Goal: Information Seeking & Learning: Learn about a topic

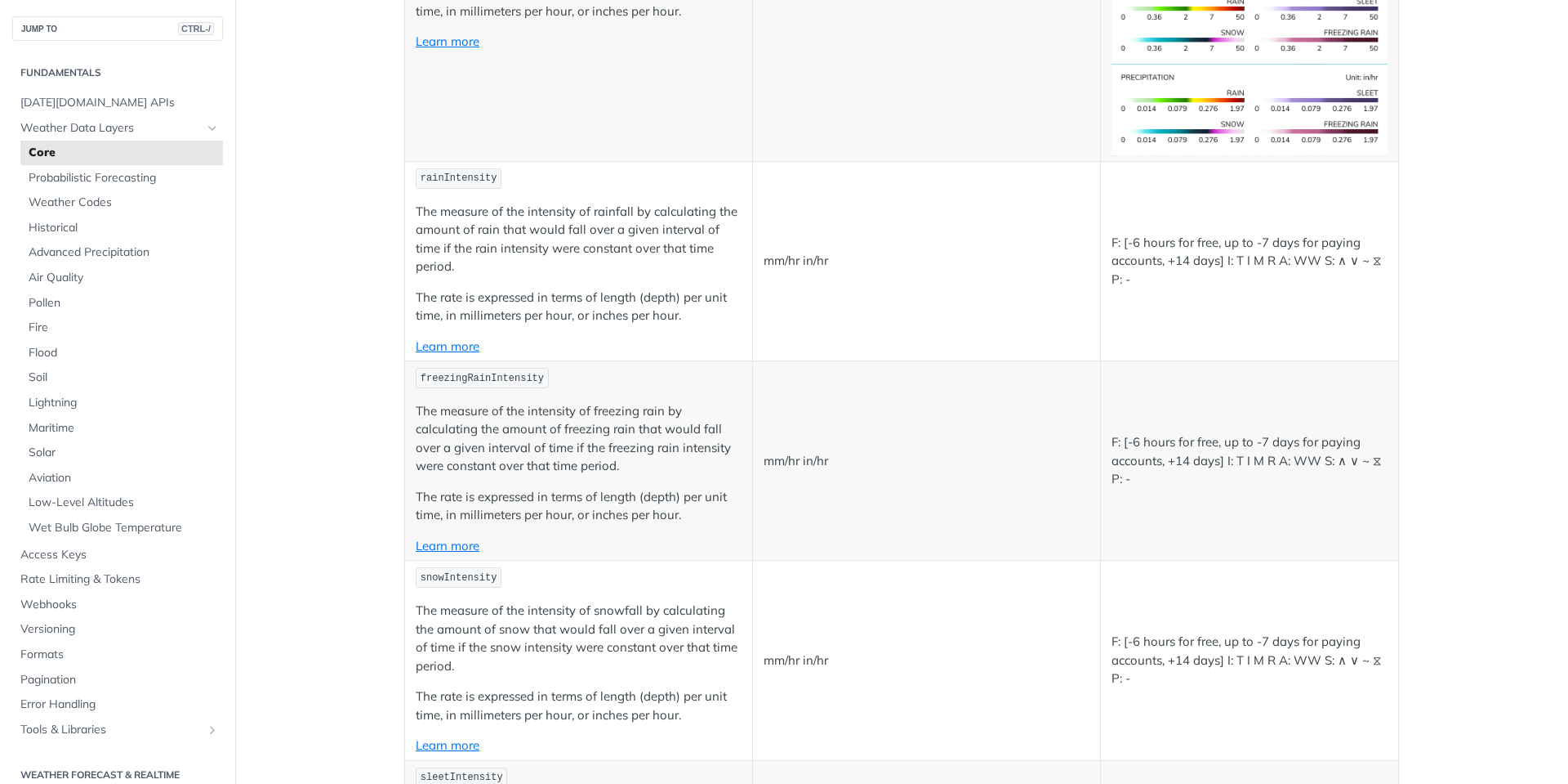
scroll to position [3215, 0]
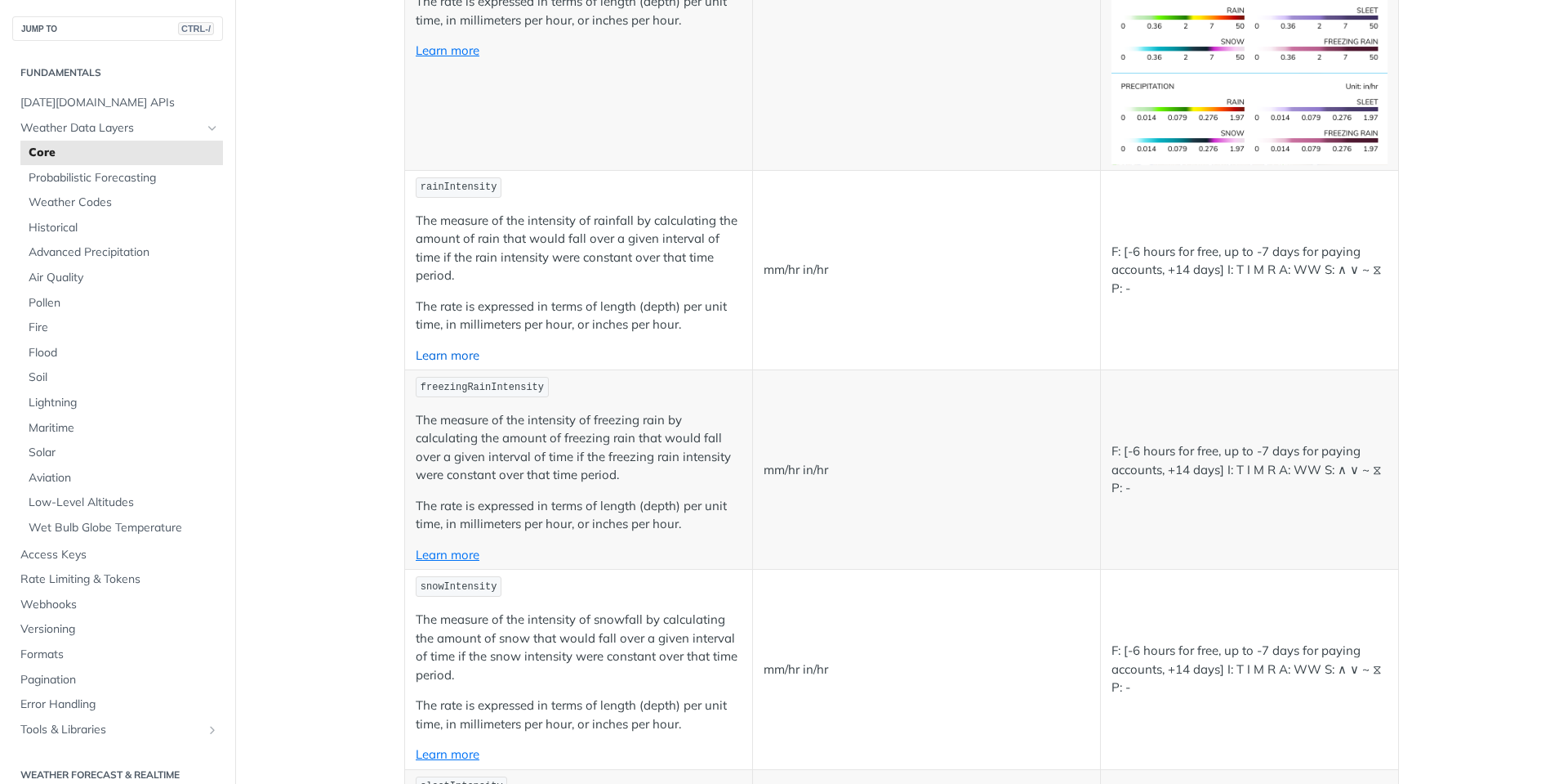
drag, startPoint x: 466, startPoint y: 355, endPoint x: 473, endPoint y: 347, distance: 10.6
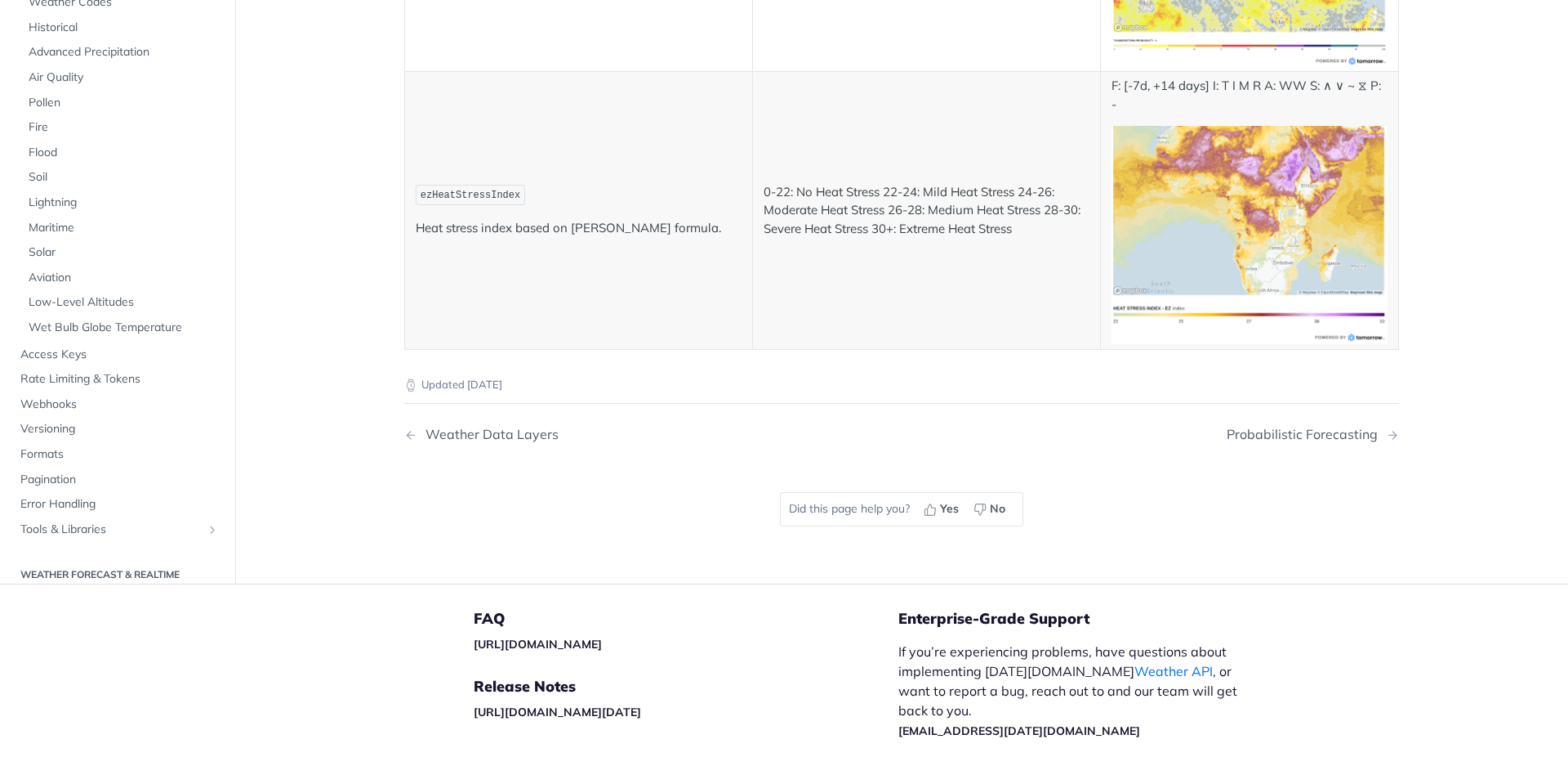
scroll to position [8710, 0]
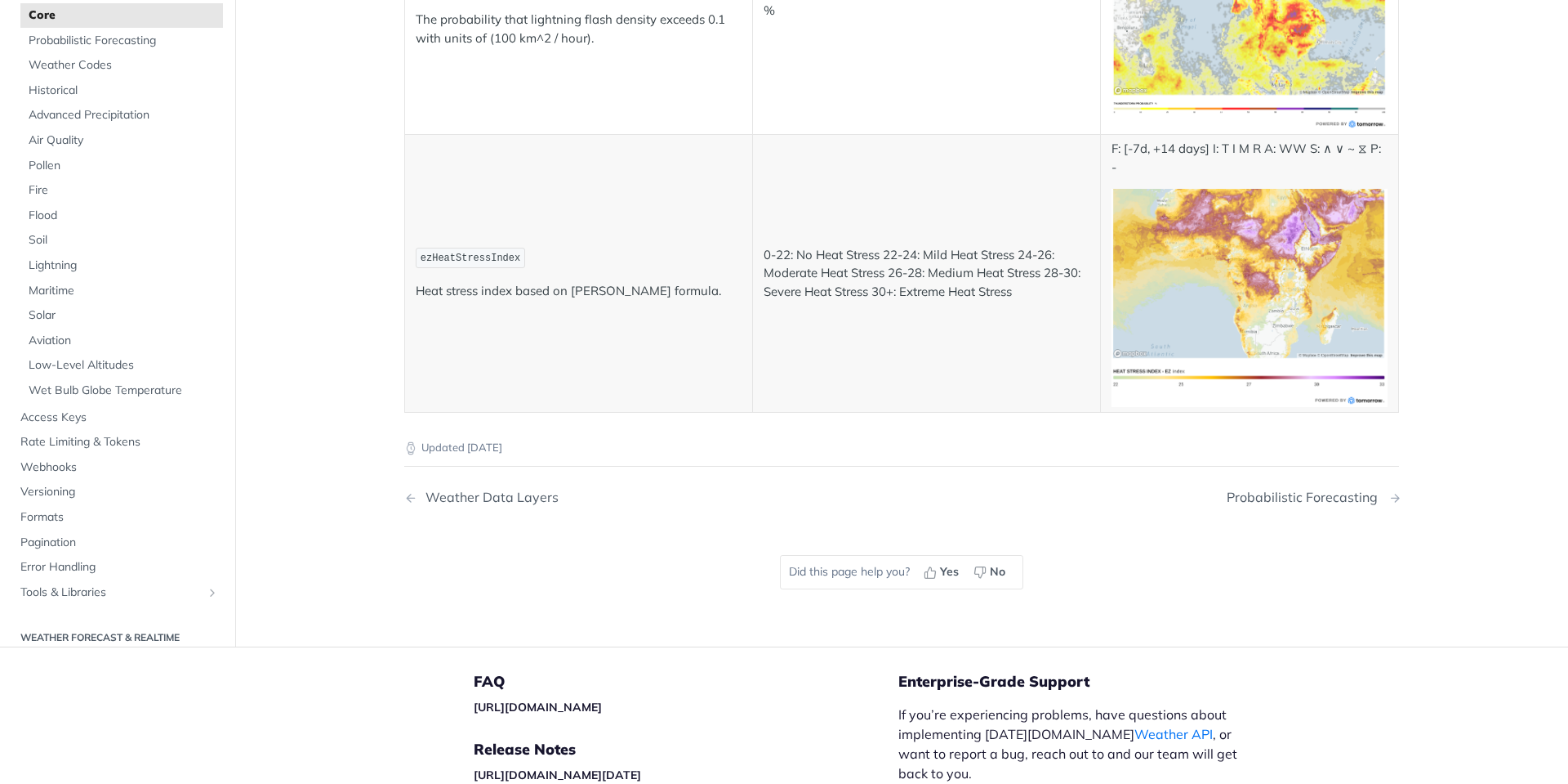
click at [1343, 502] on div "Probabilistic Forecasting" at bounding box center [1307, 497] width 160 height 16
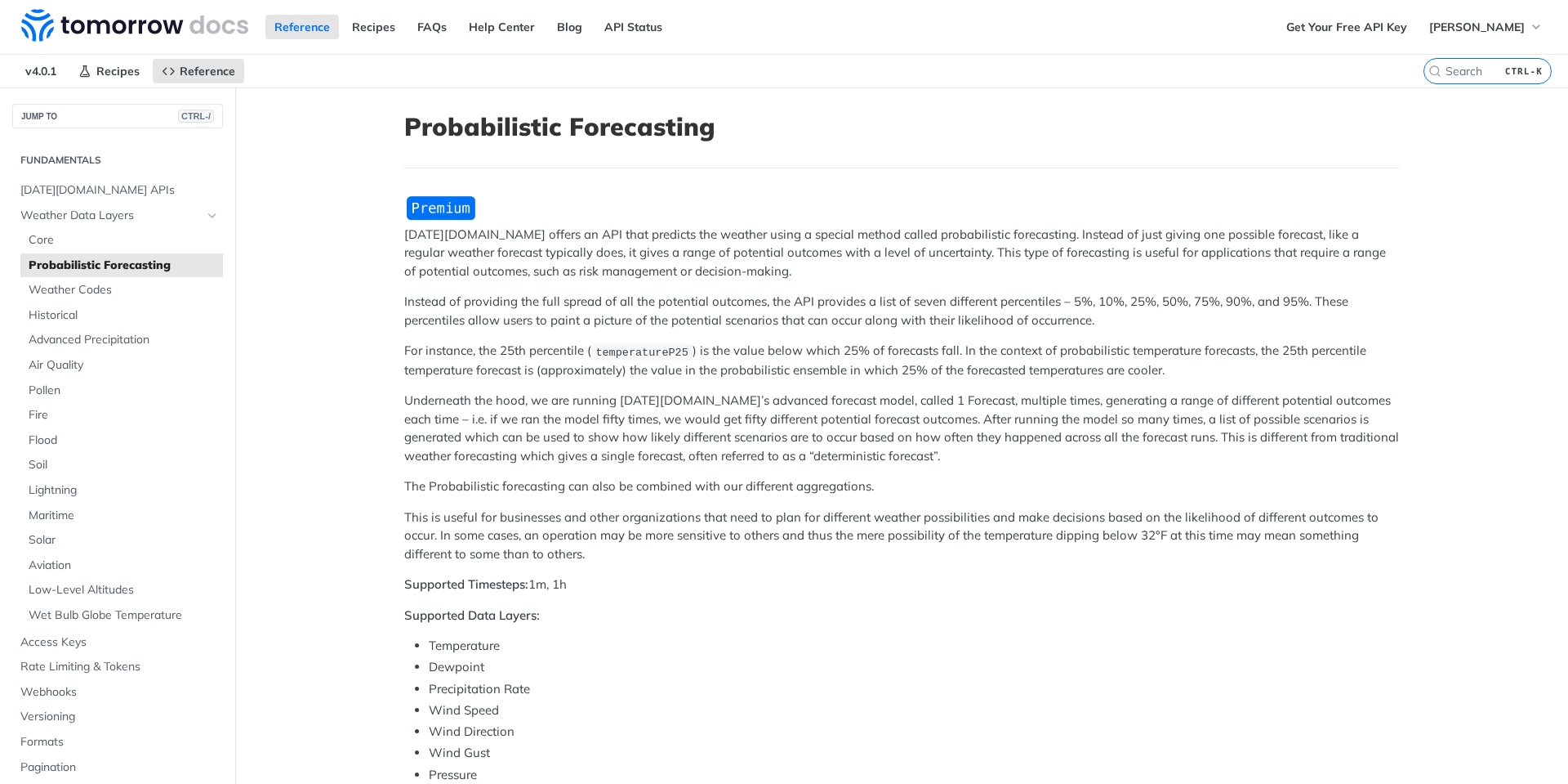
click at [1552, 140] on main "JUMP TO CTRL-/ Fundamentals Tomorrow.io APIs Weather Data Layers Core Probabili…" at bounding box center [784, 775] width 1568 height 1375
click at [1526, 161] on main "JUMP TO CTRL-/ Fundamentals Tomorrow.io APIs Weather Data Layers Core Probabili…" at bounding box center [784, 775] width 1568 height 1375
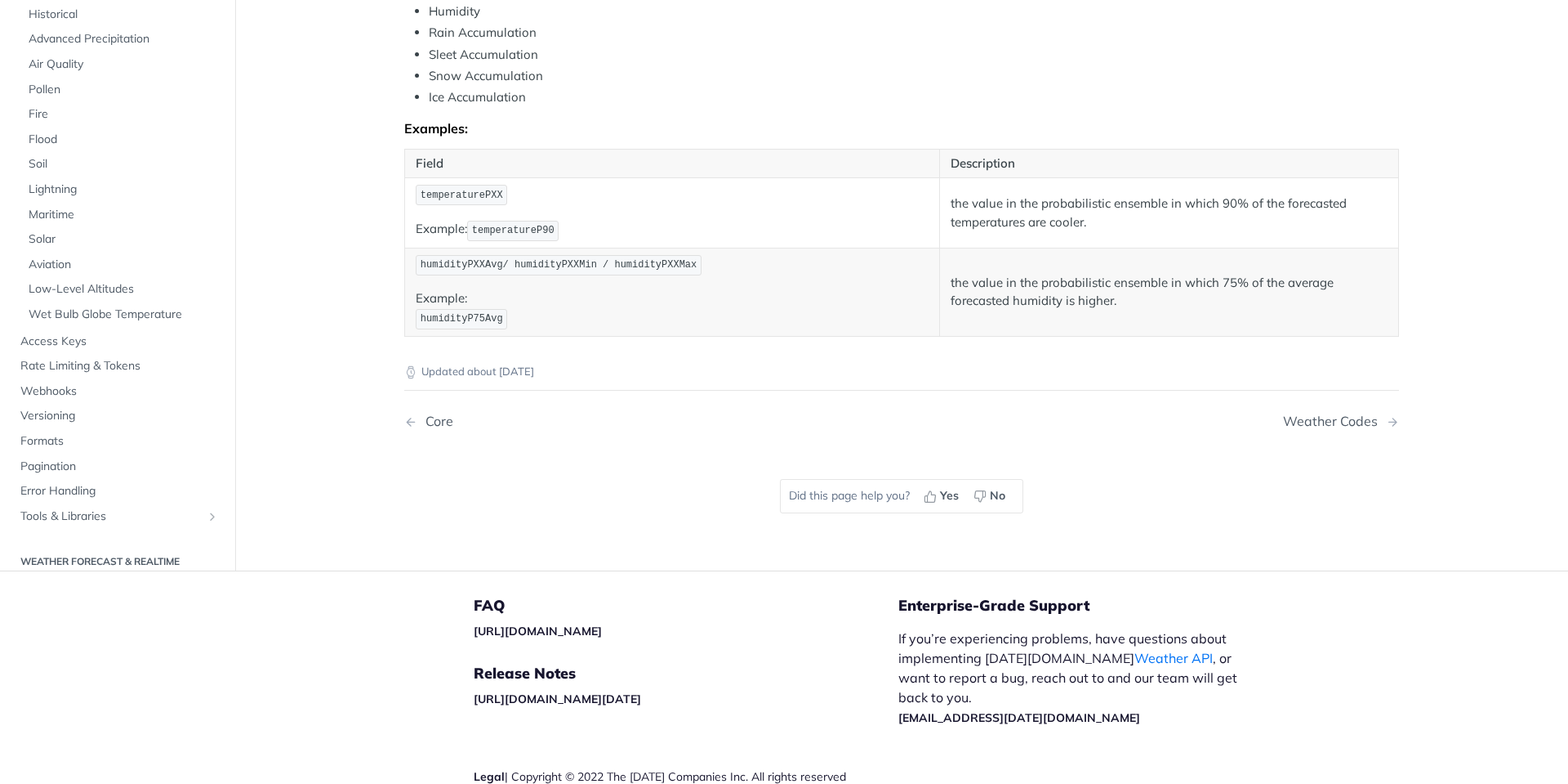
scroll to position [883, 0]
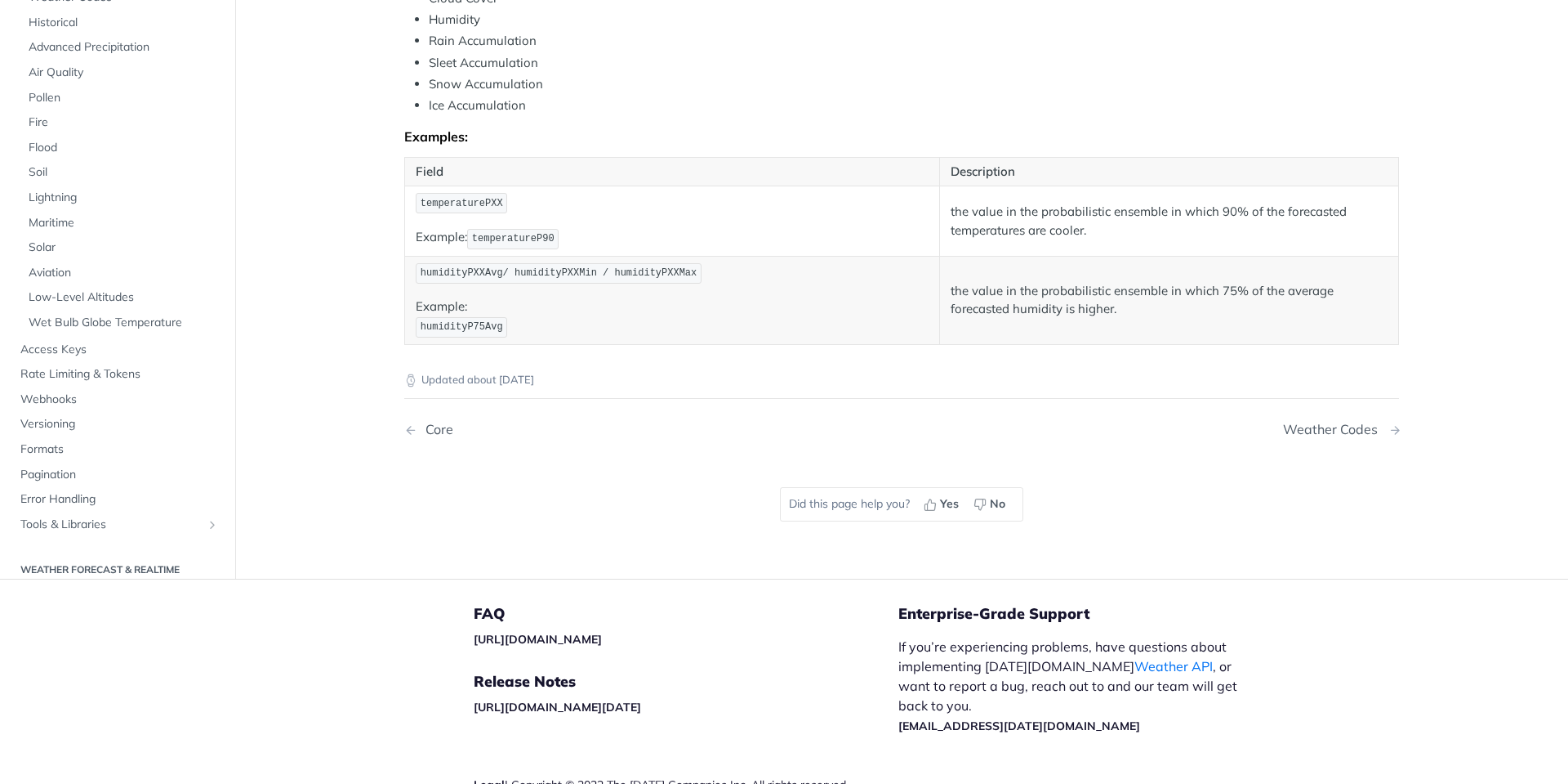
click at [1355, 427] on div "Weather Codes" at bounding box center [1335, 429] width 103 height 16
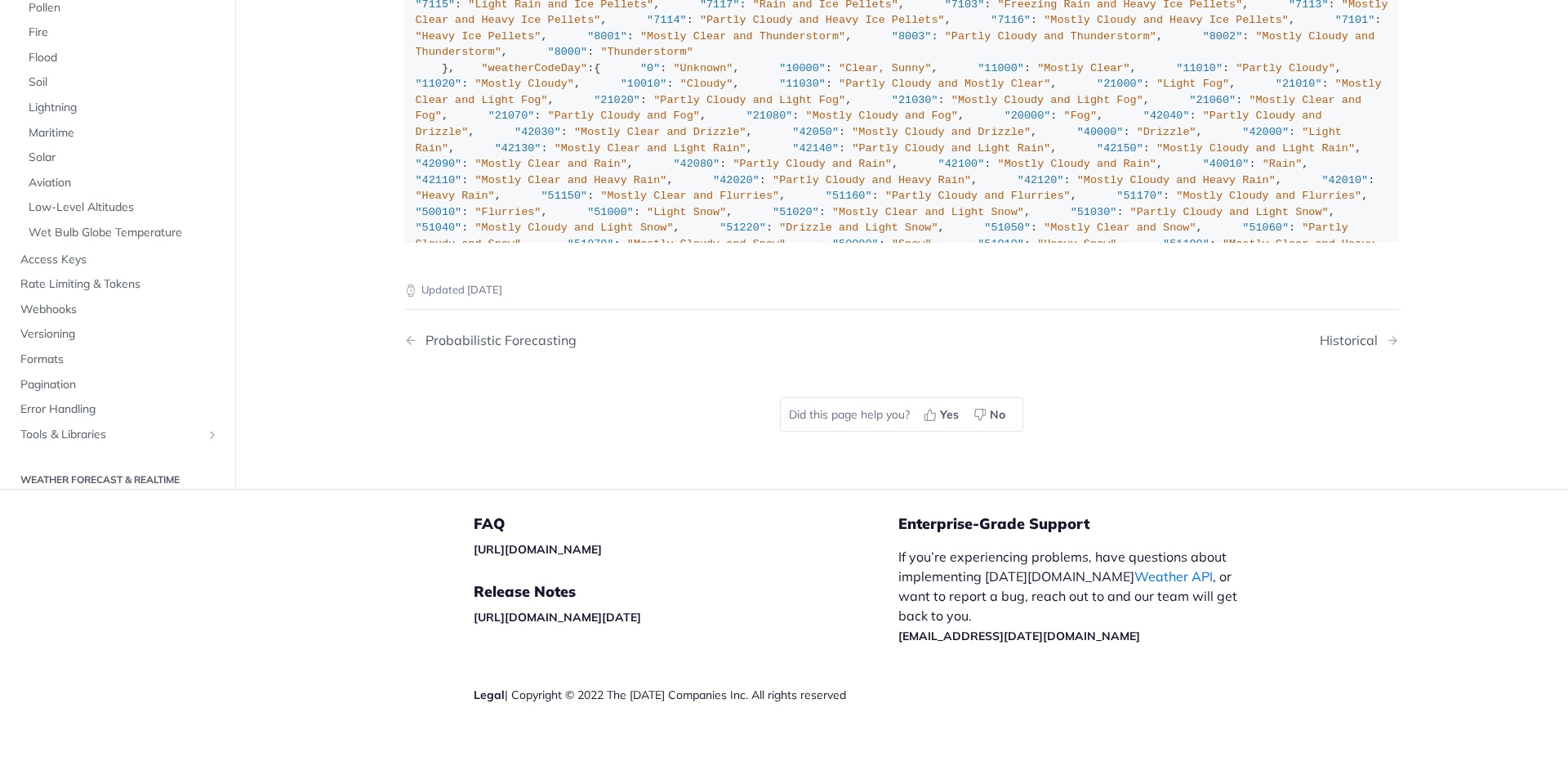
scroll to position [12461, 0]
click at [1321, 349] on div "Historical" at bounding box center [1352, 340] width 66 height 16
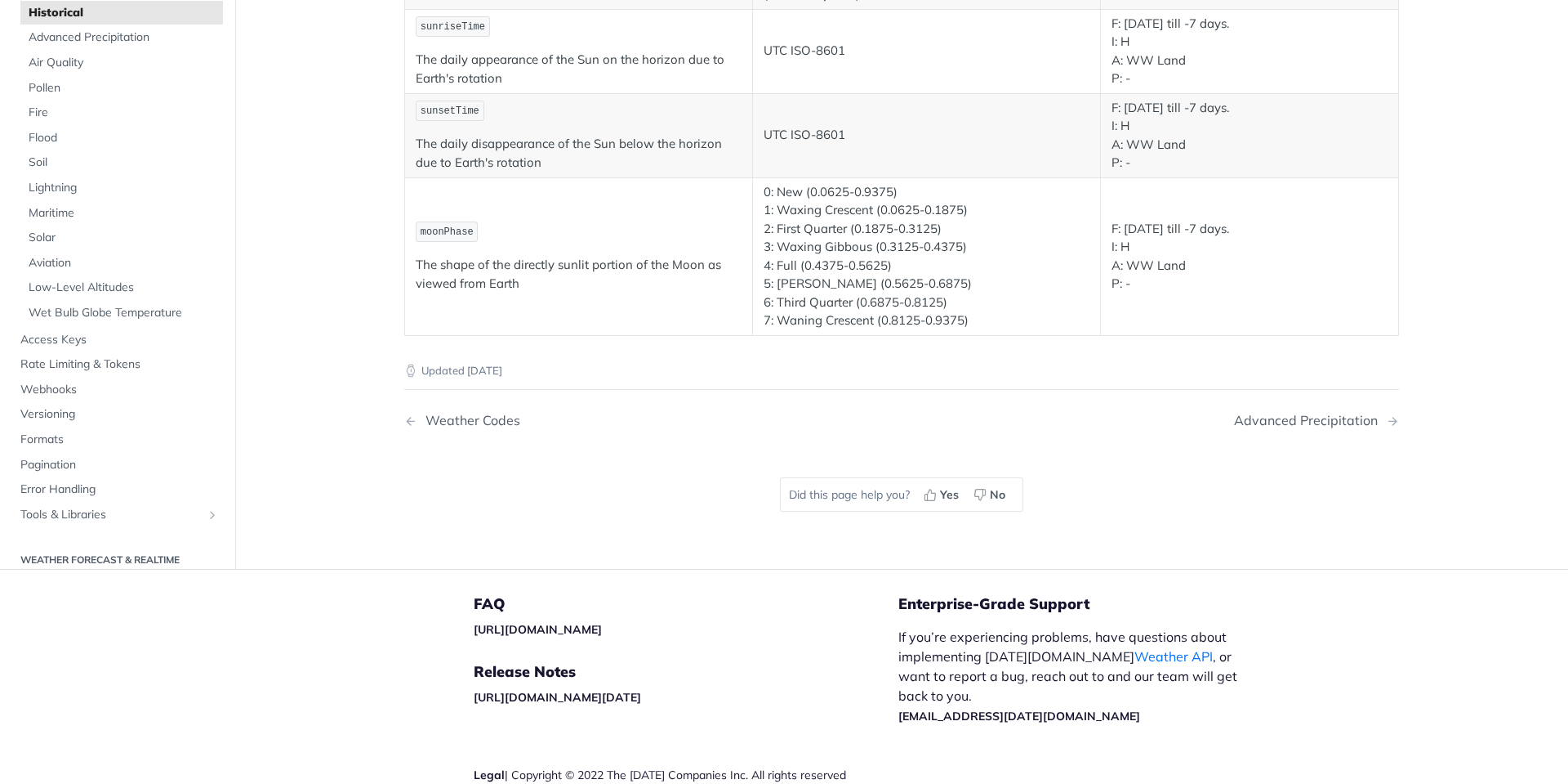
scroll to position [3041, 0]
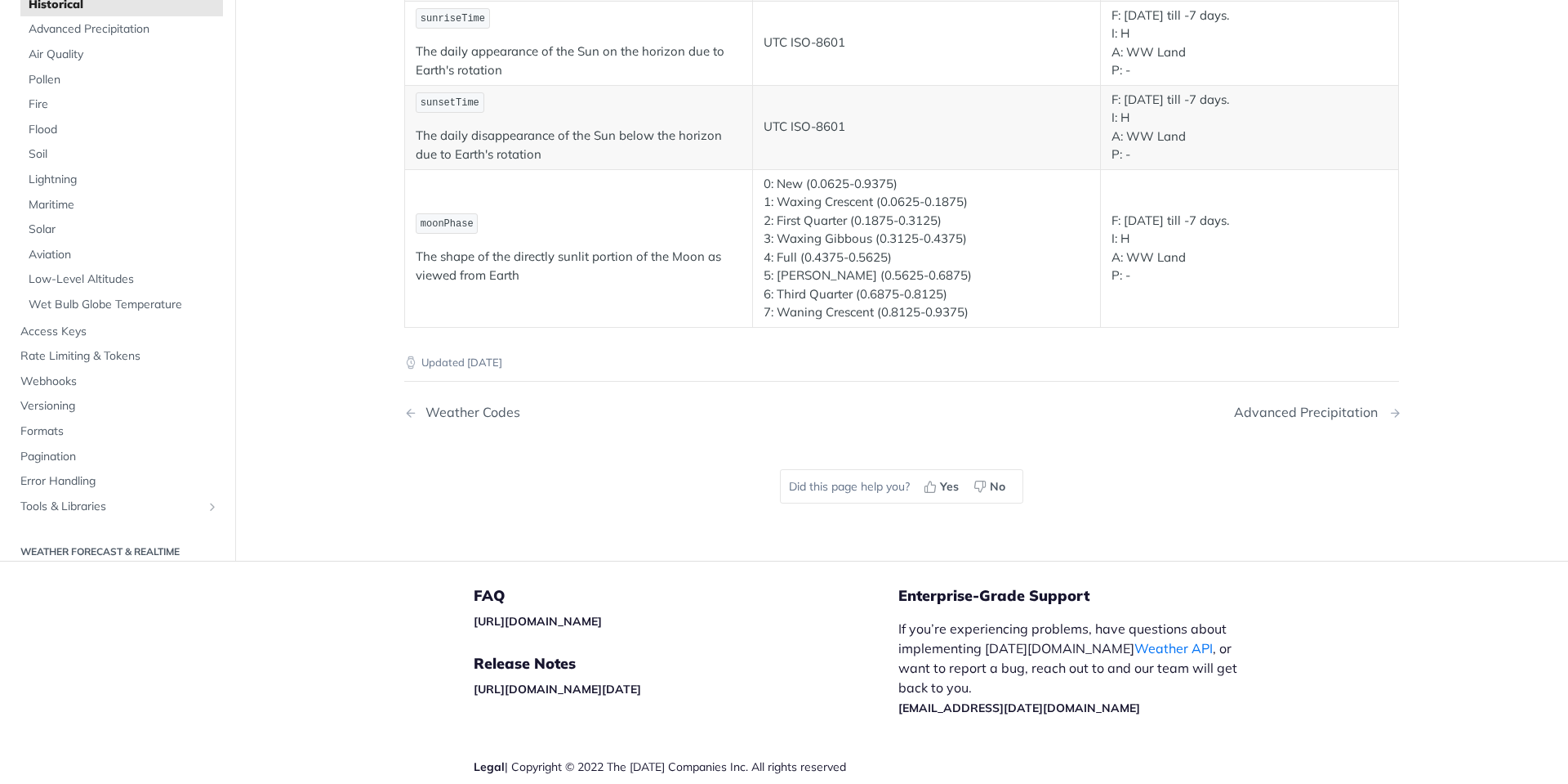
click at [1322, 415] on div "Advanced Precipitation" at bounding box center [1310, 412] width 152 height 16
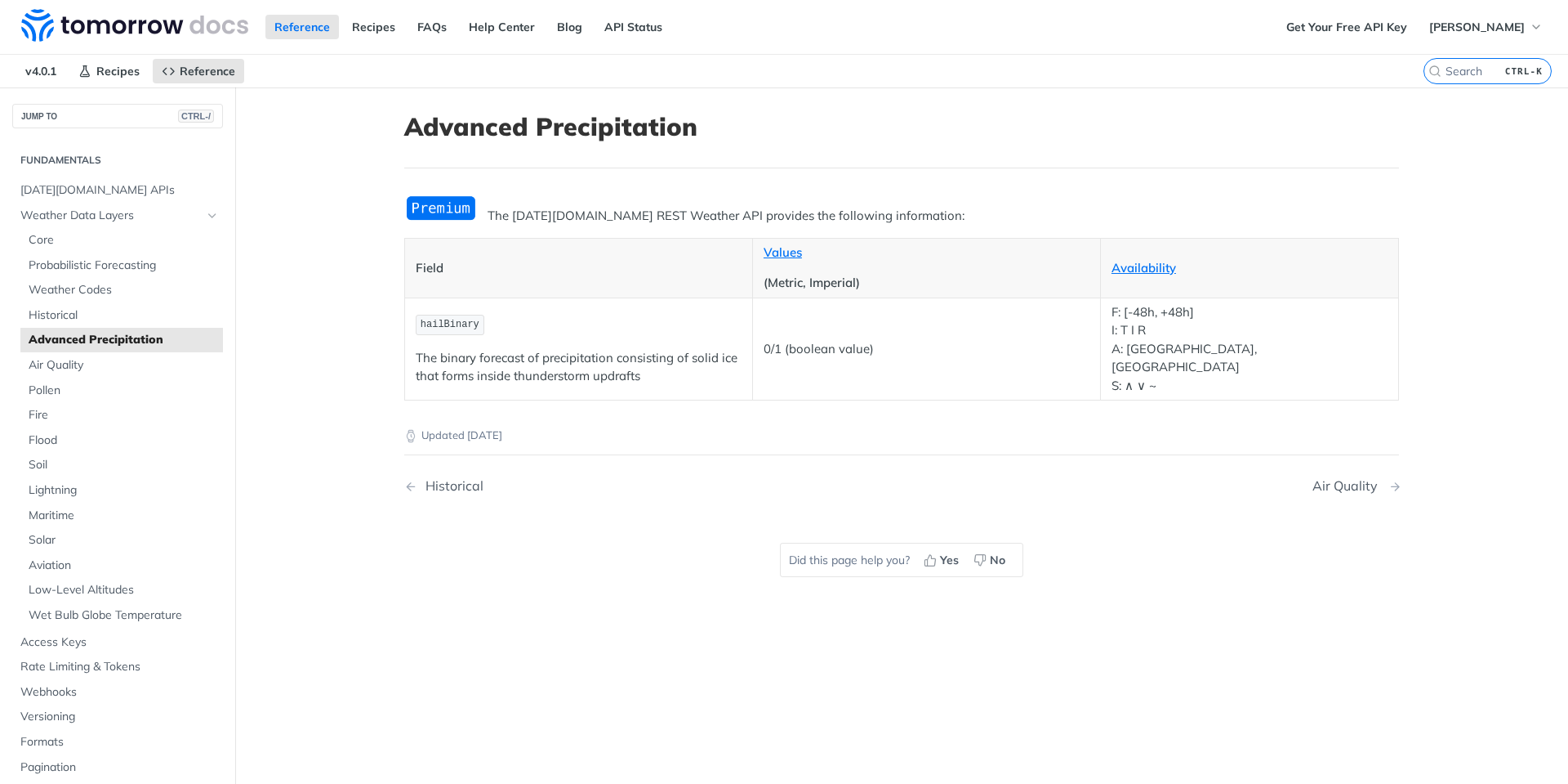
click at [1334, 478] on div "Air Quality" at bounding box center [1349, 486] width 74 height 16
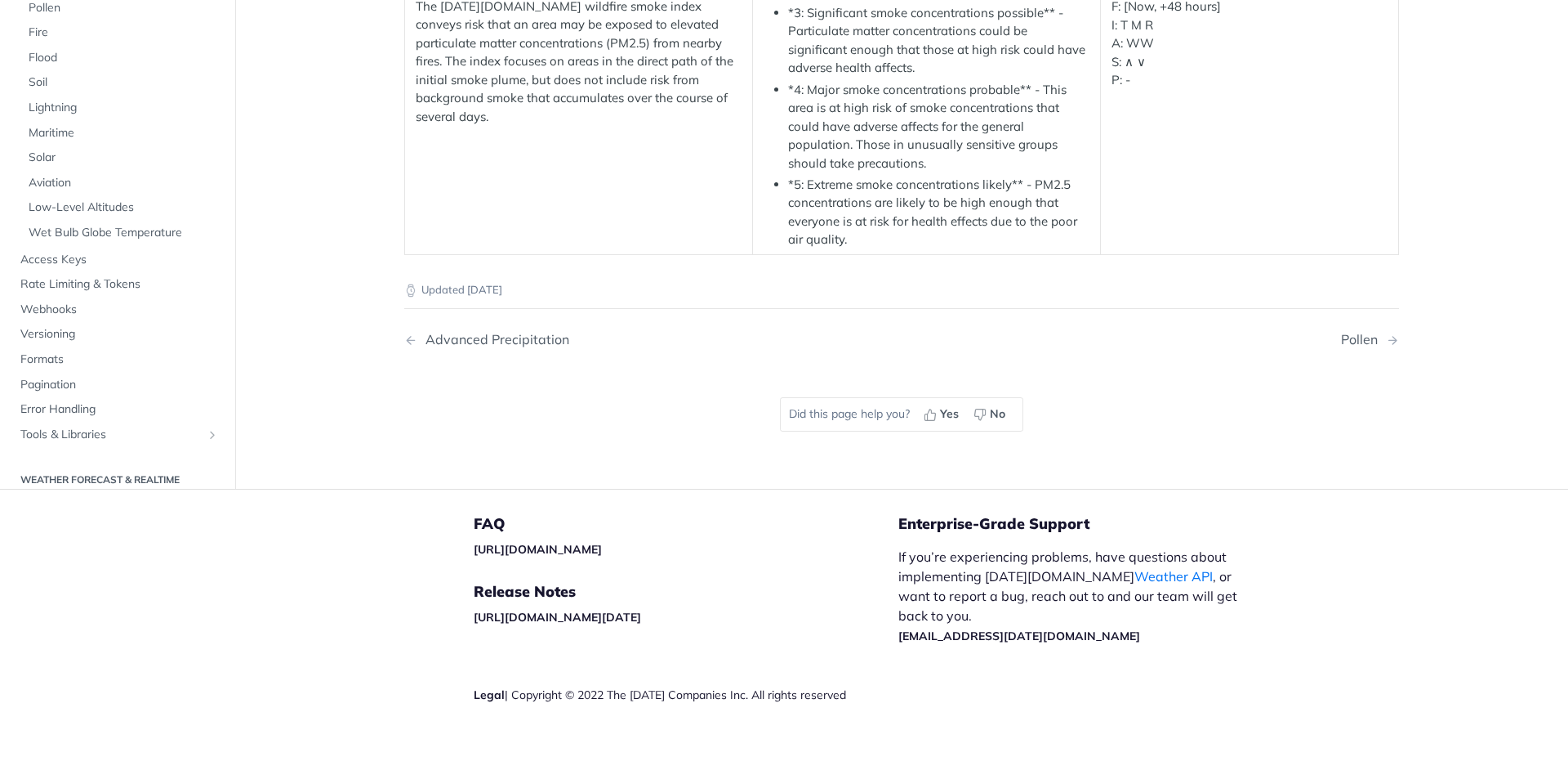
scroll to position [3332, 0]
click at [1368, 348] on div "Pollen" at bounding box center [1363, 339] width 45 height 16
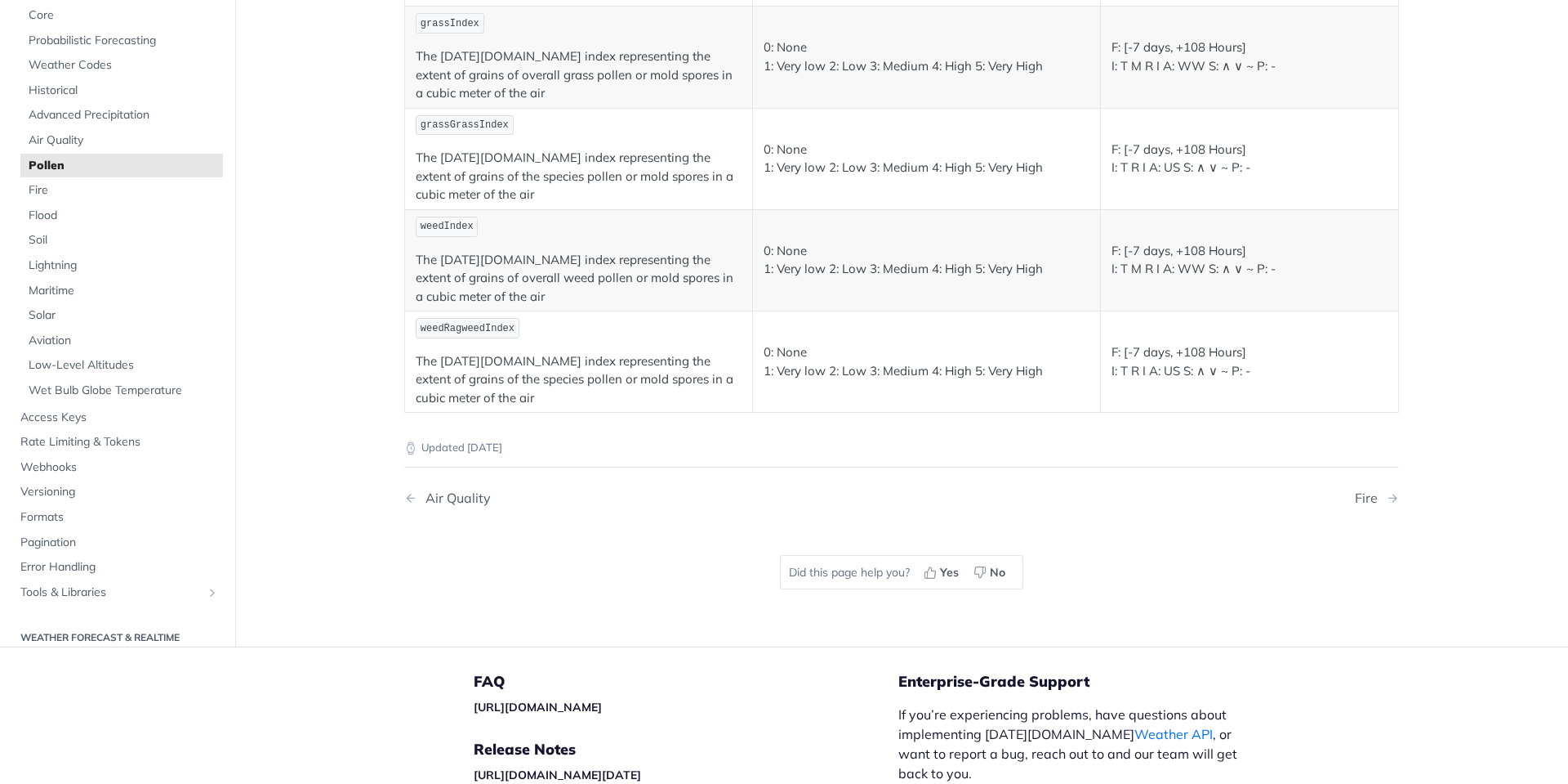
scroll to position [550, 0]
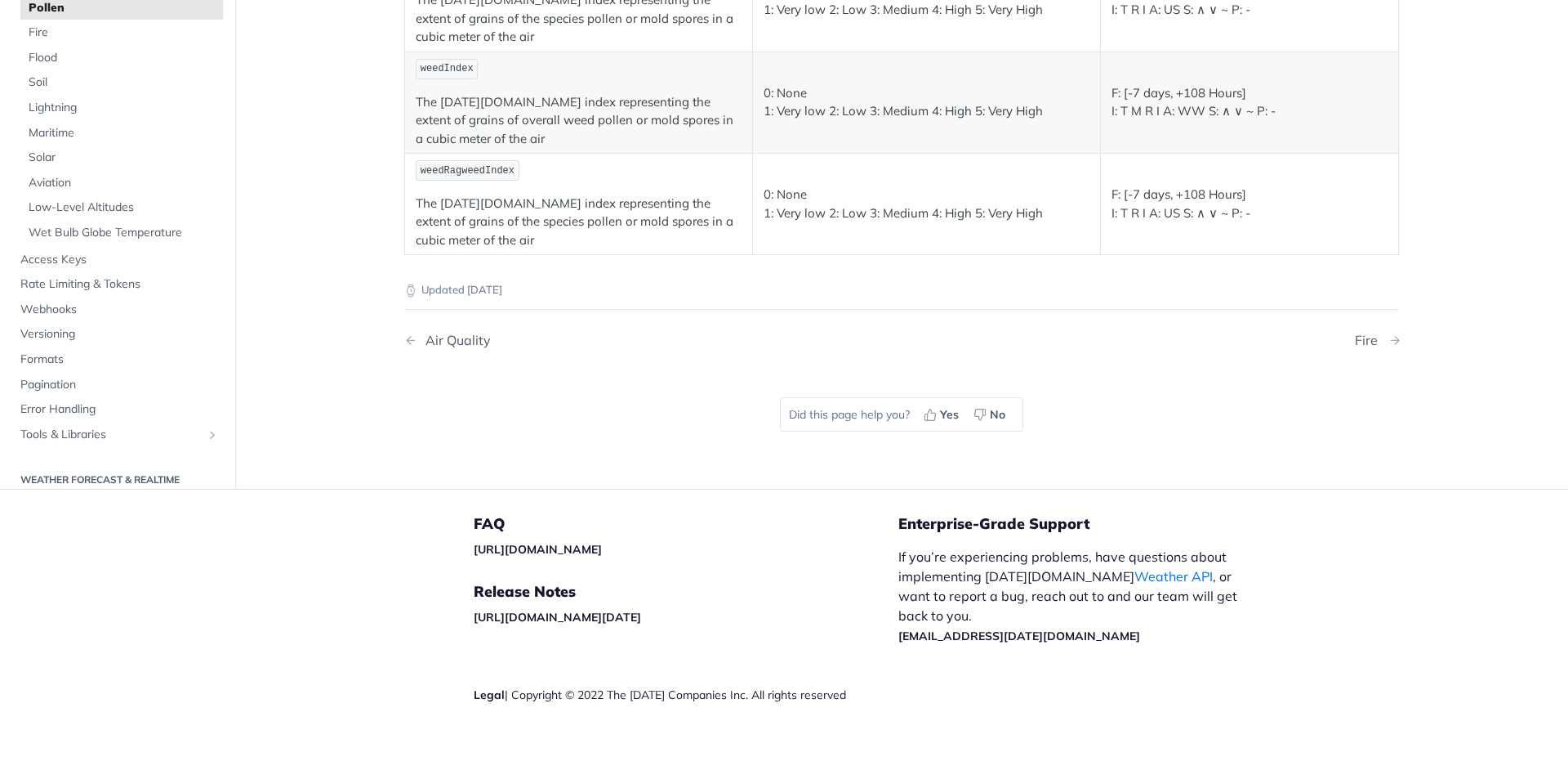
click at [1374, 338] on div "Fire" at bounding box center [1370, 340] width 31 height 16
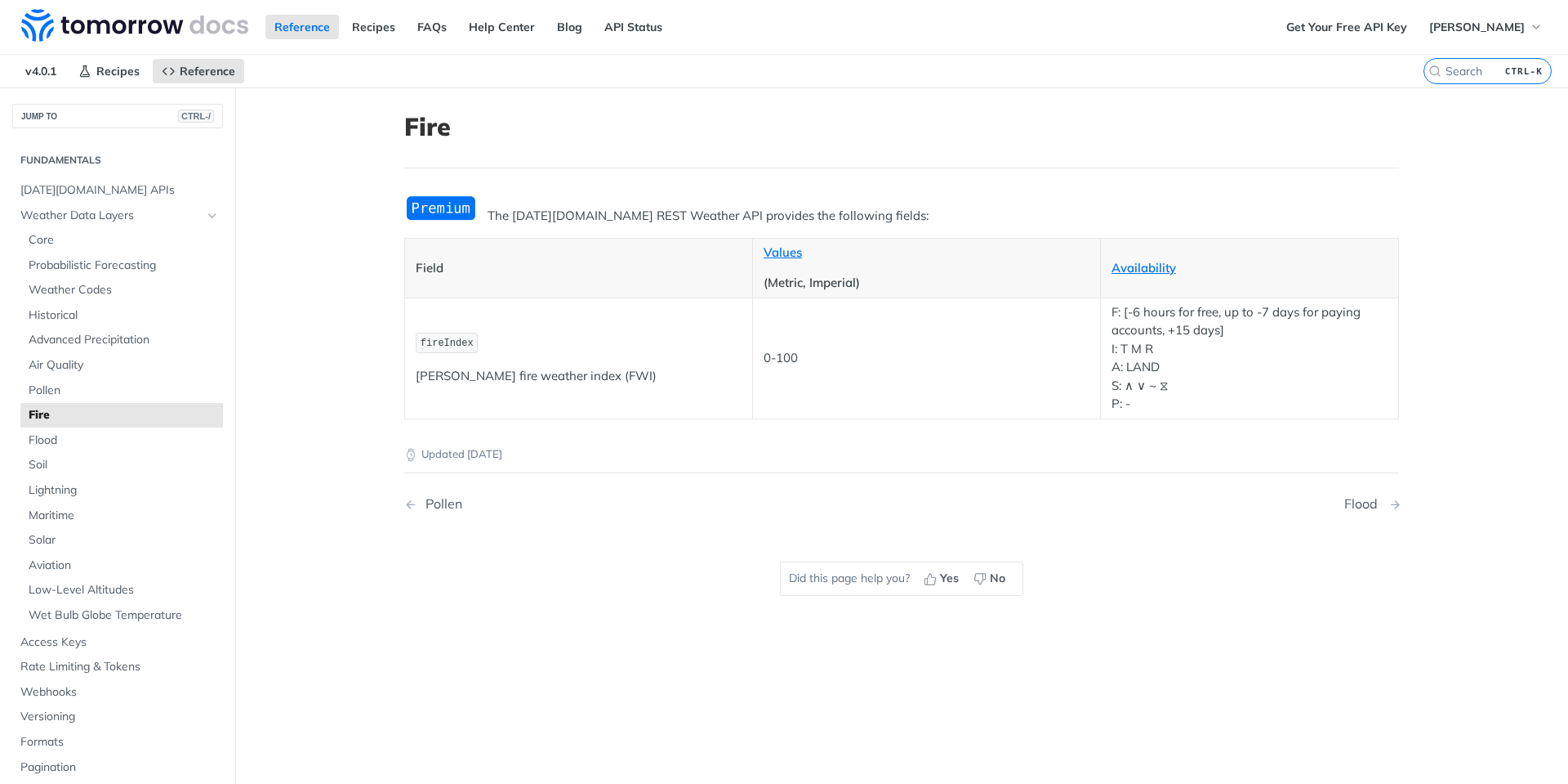
click at [1364, 501] on div "Flood" at bounding box center [1365, 504] width 42 height 16
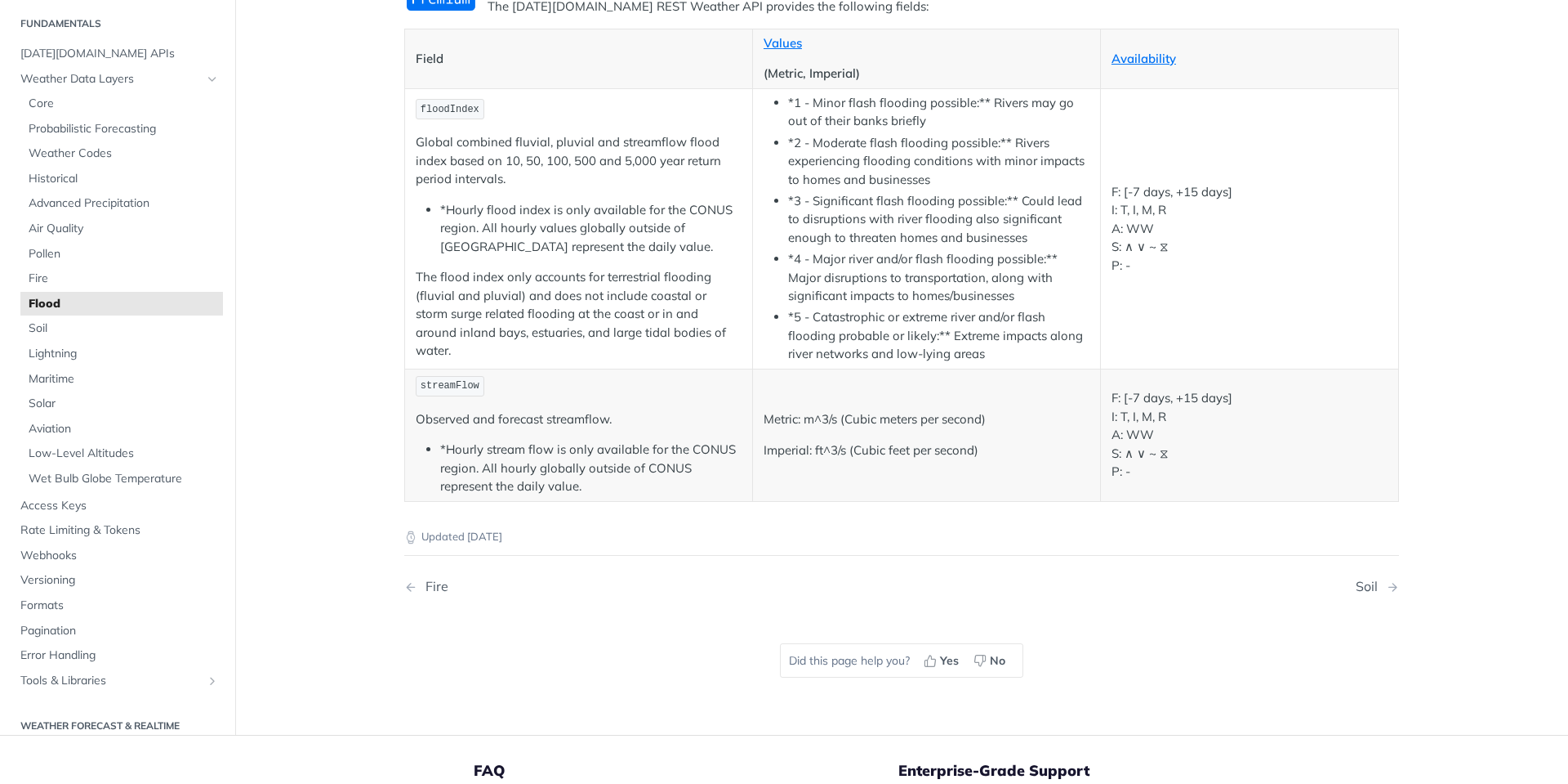
scroll to position [359, 0]
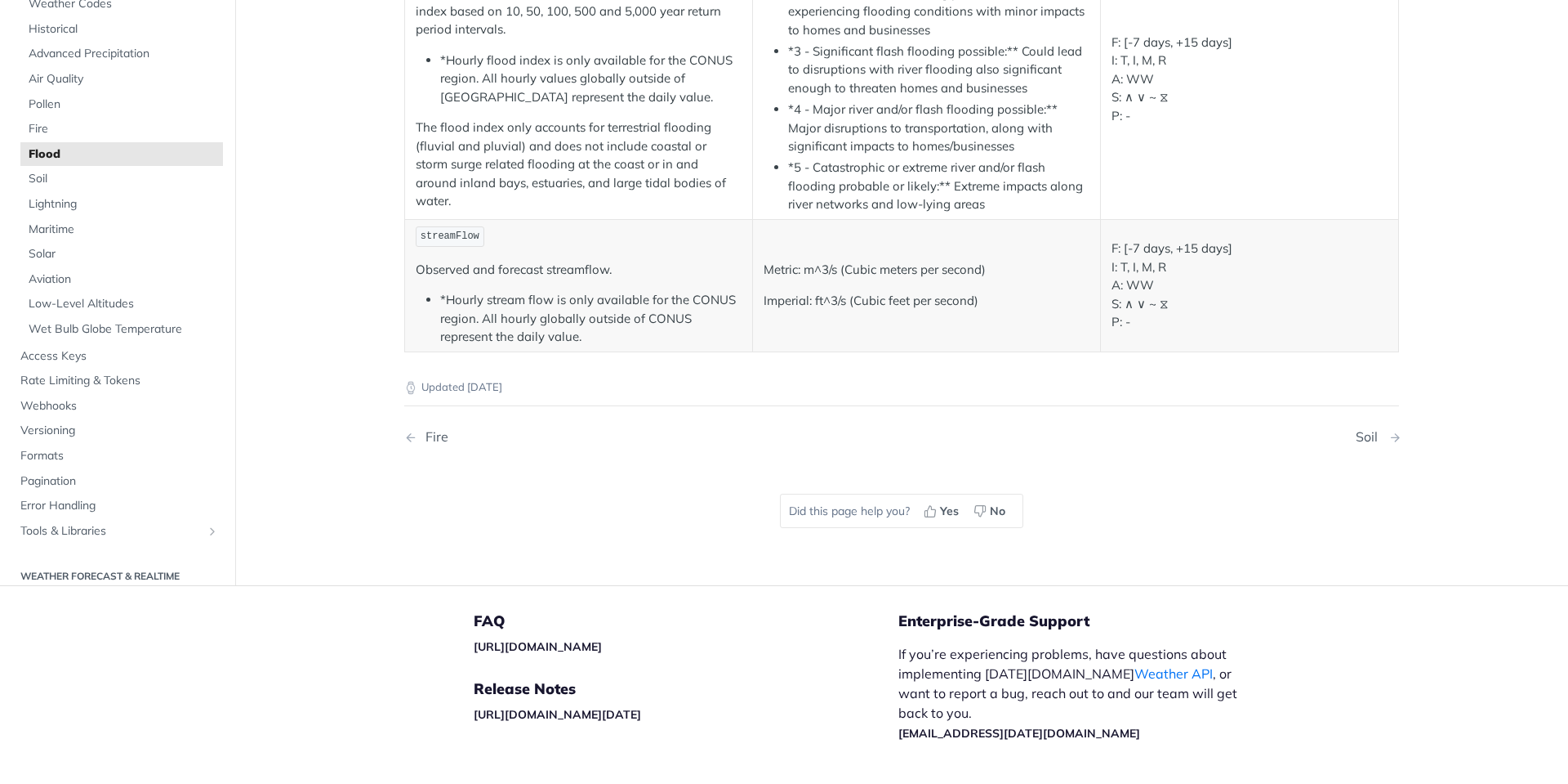
click at [1364, 439] on div "Soil" at bounding box center [1371, 436] width 30 height 16
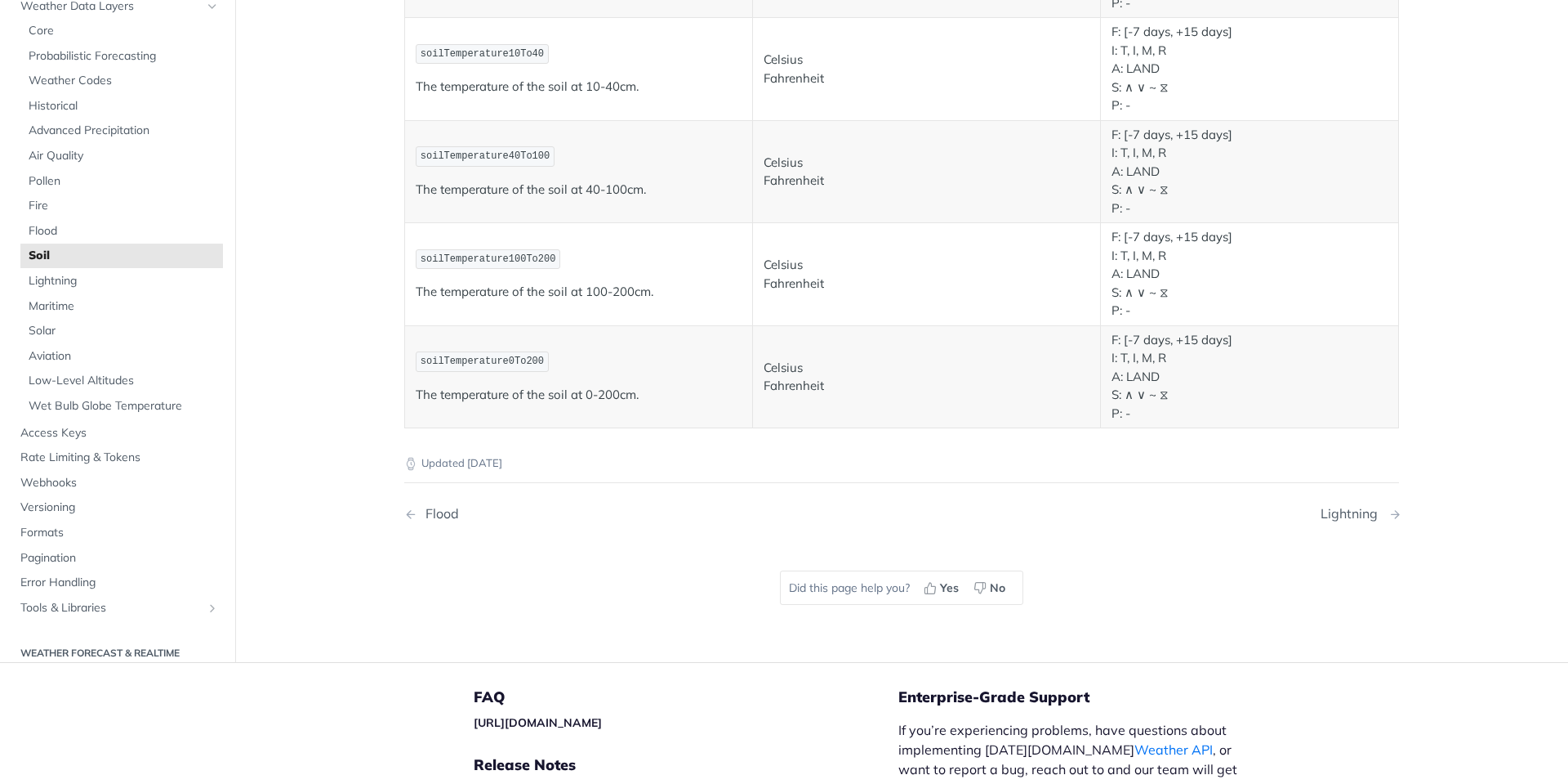
click at [1356, 516] on div "Lightning" at bounding box center [1353, 513] width 65 height 16
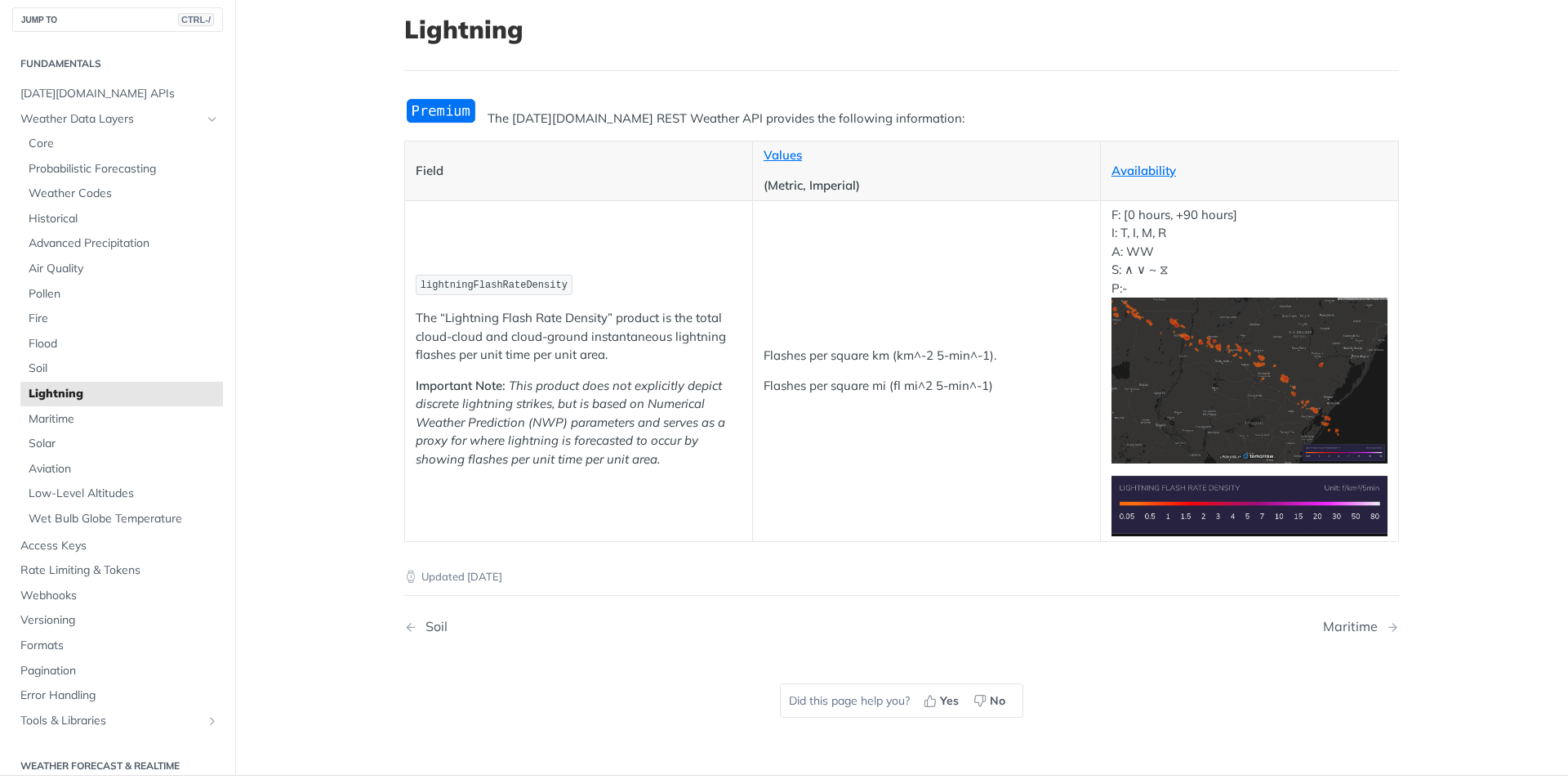
scroll to position [91, 0]
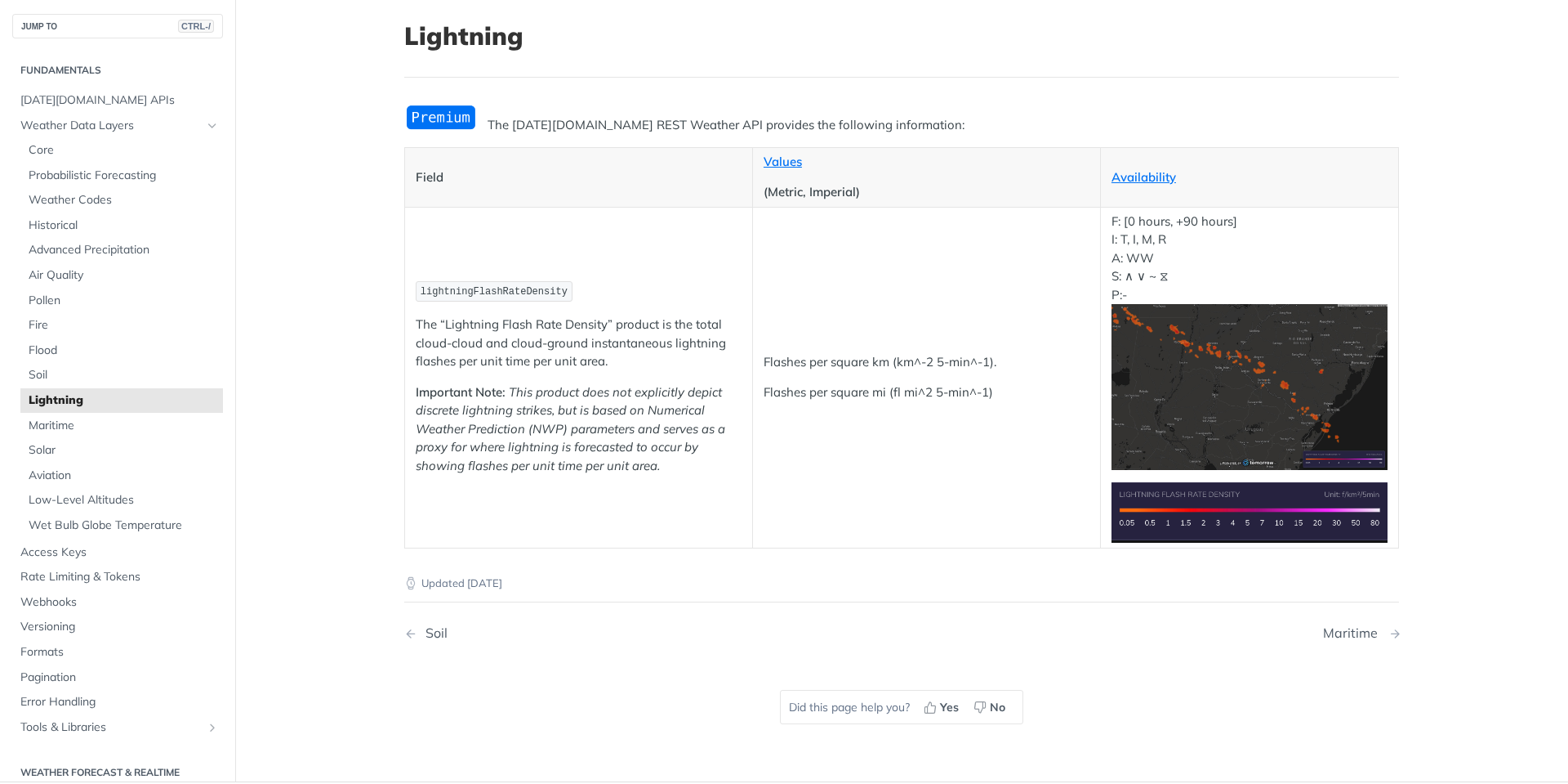
click at [1351, 633] on div "Maritime" at bounding box center [1354, 633] width 63 height 16
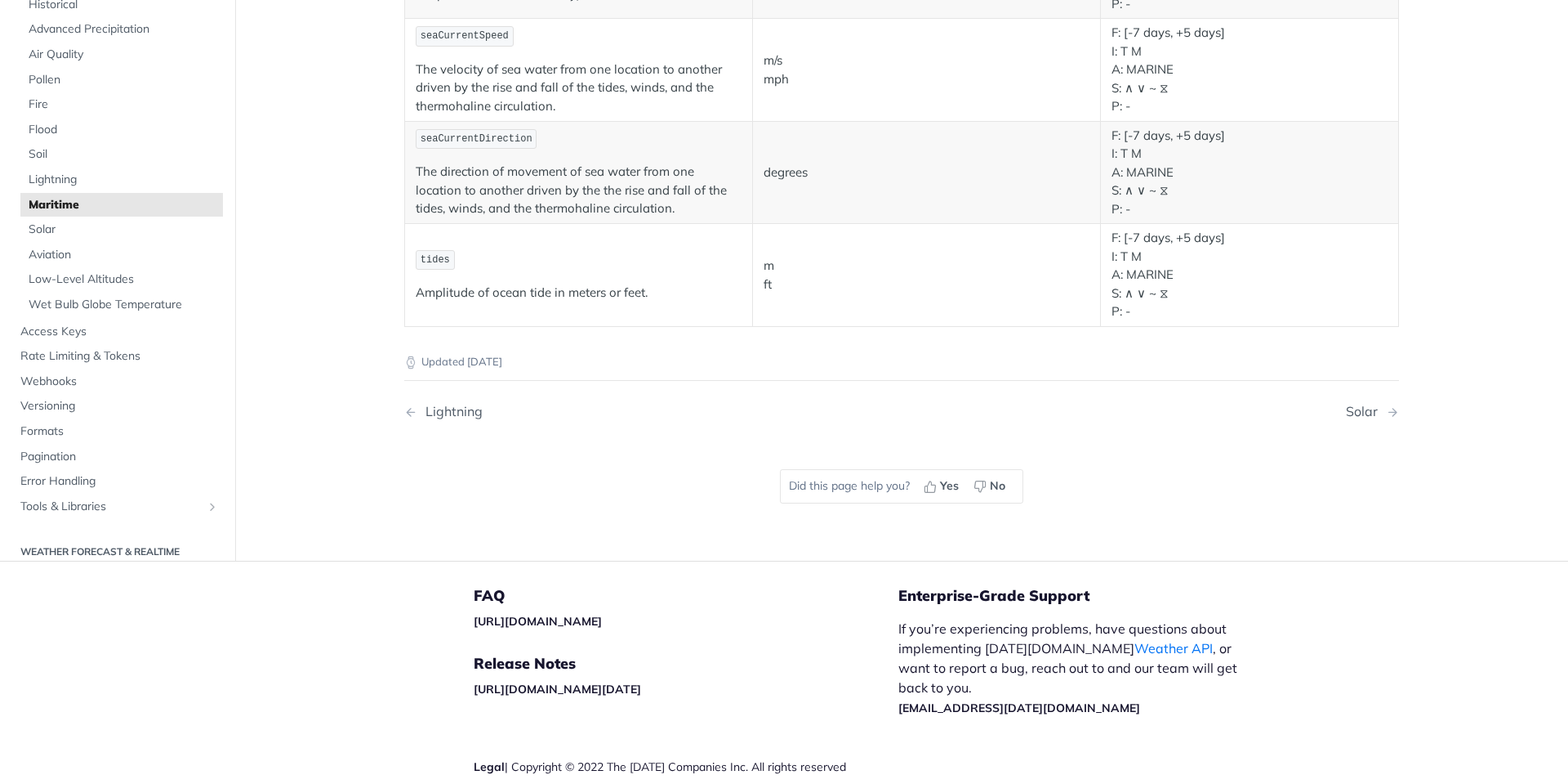
scroll to position [1890, 0]
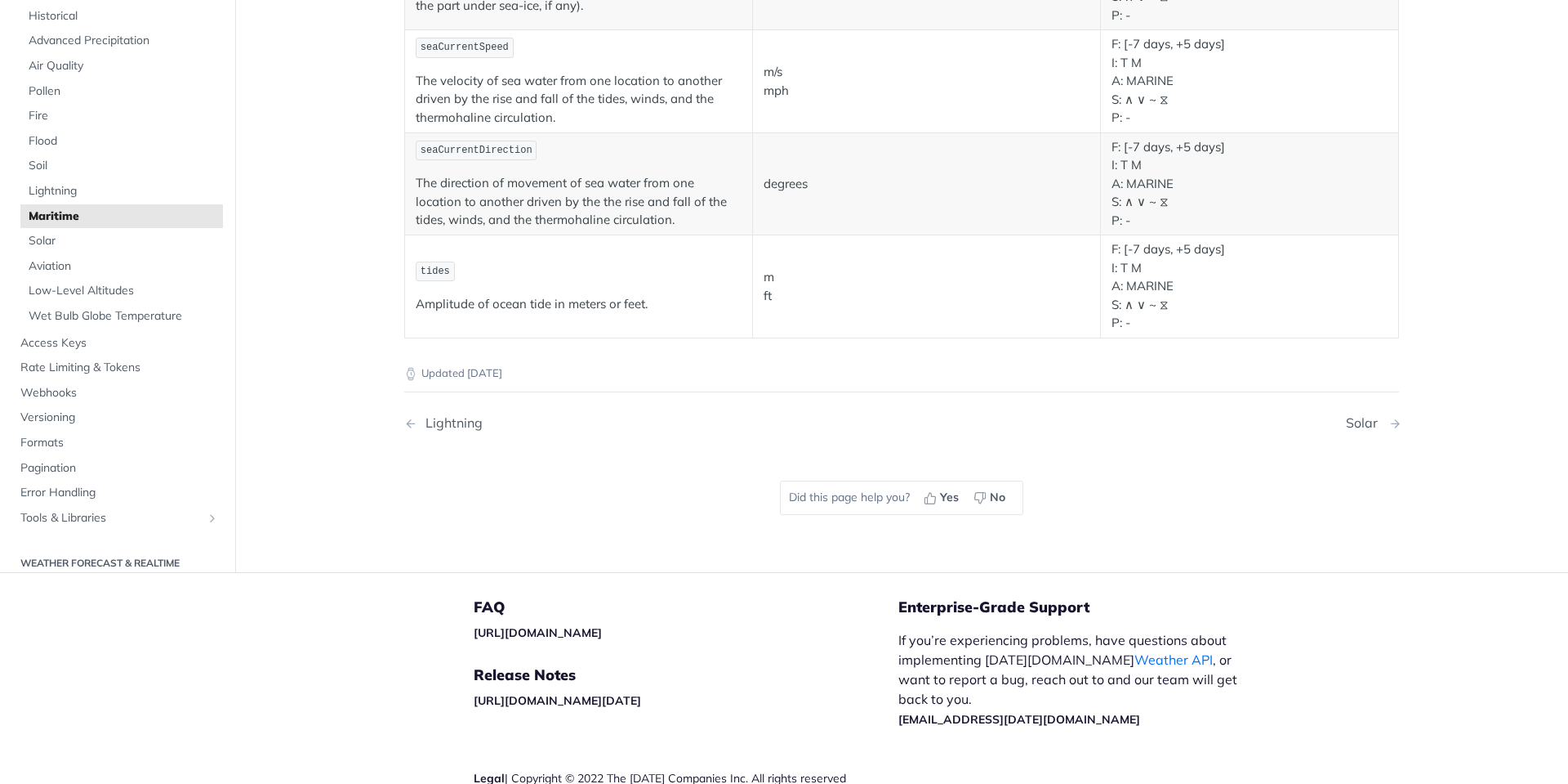
click at [1366, 427] on div "Solar" at bounding box center [1365, 422] width 40 height 16
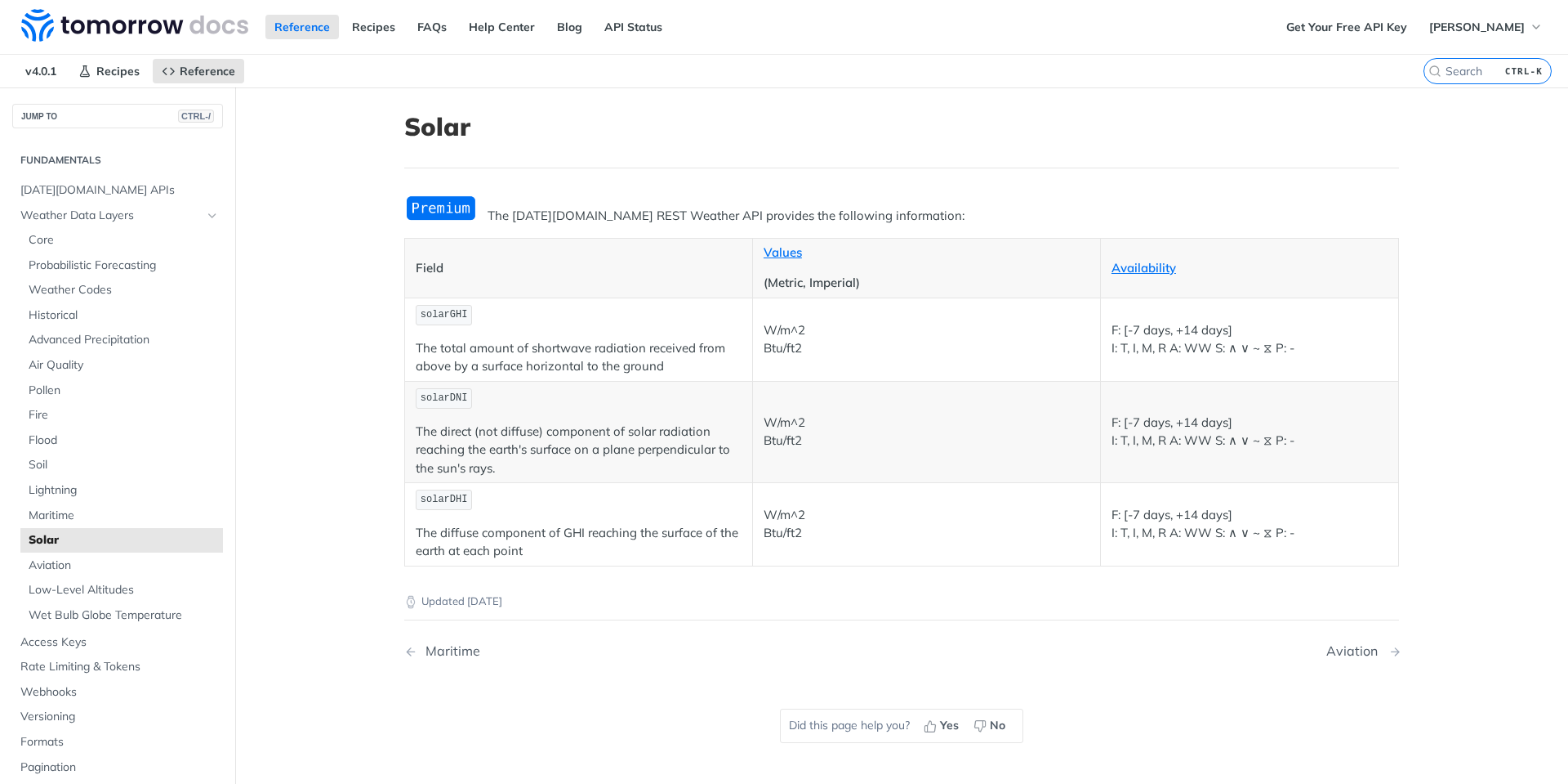
click at [1349, 649] on div "Aviation" at bounding box center [1356, 650] width 60 height 16
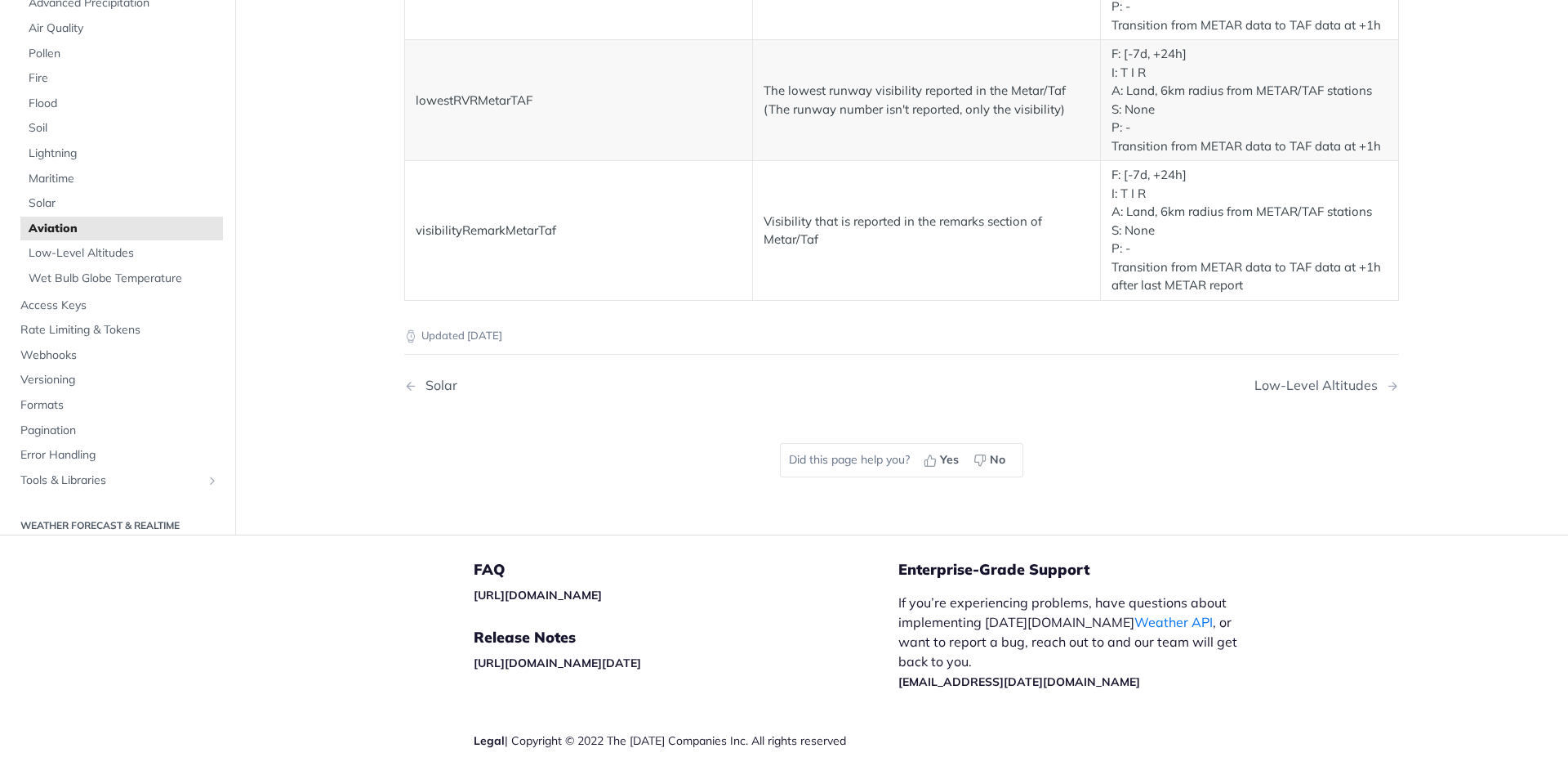
scroll to position [3018, 0]
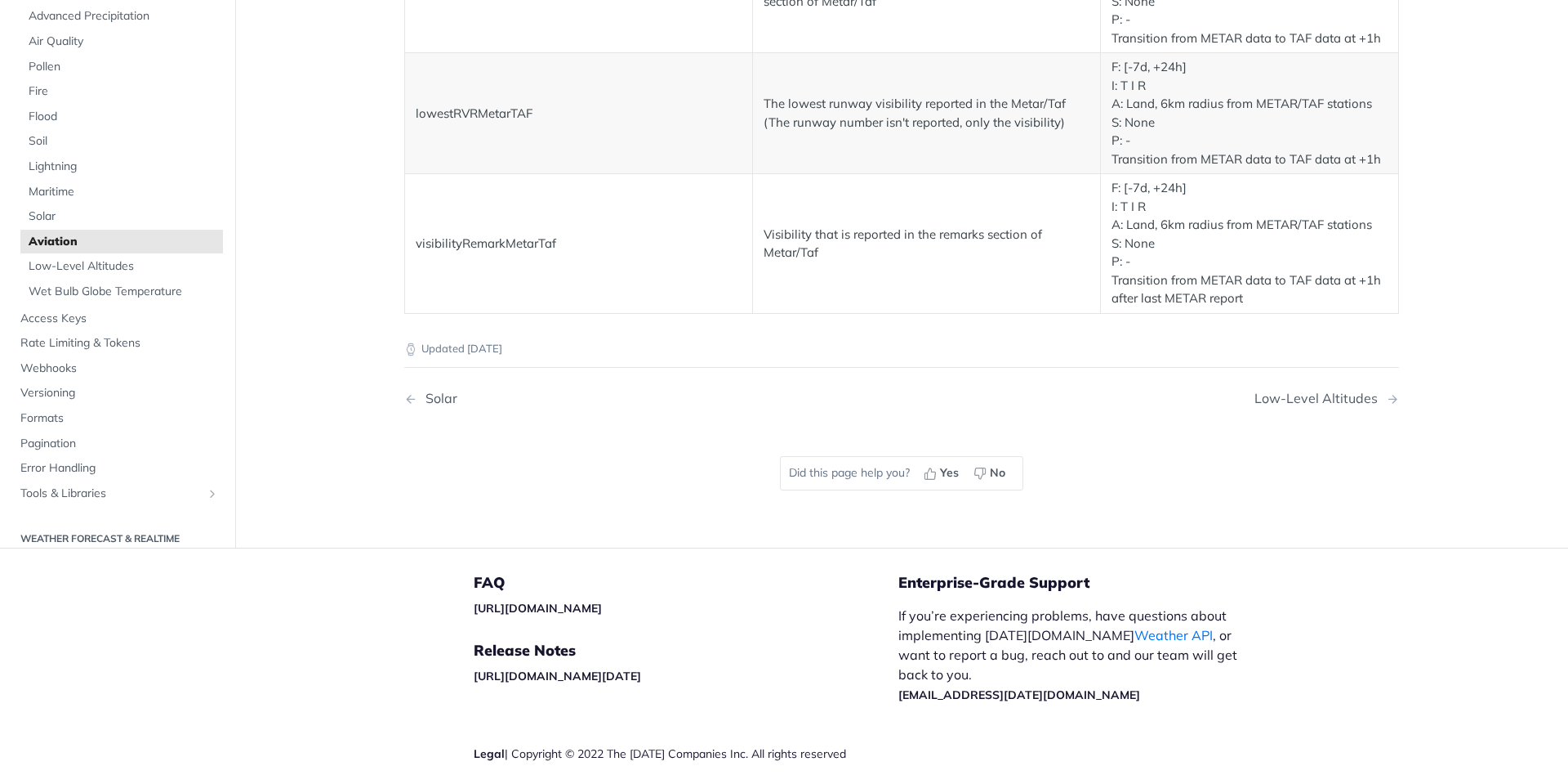
click at [1335, 407] on nav "Solar Low-Level Altitudes" at bounding box center [901, 399] width 995 height 49
click at [1333, 401] on div "Low-Level Altitudes" at bounding box center [1320, 398] width 132 height 16
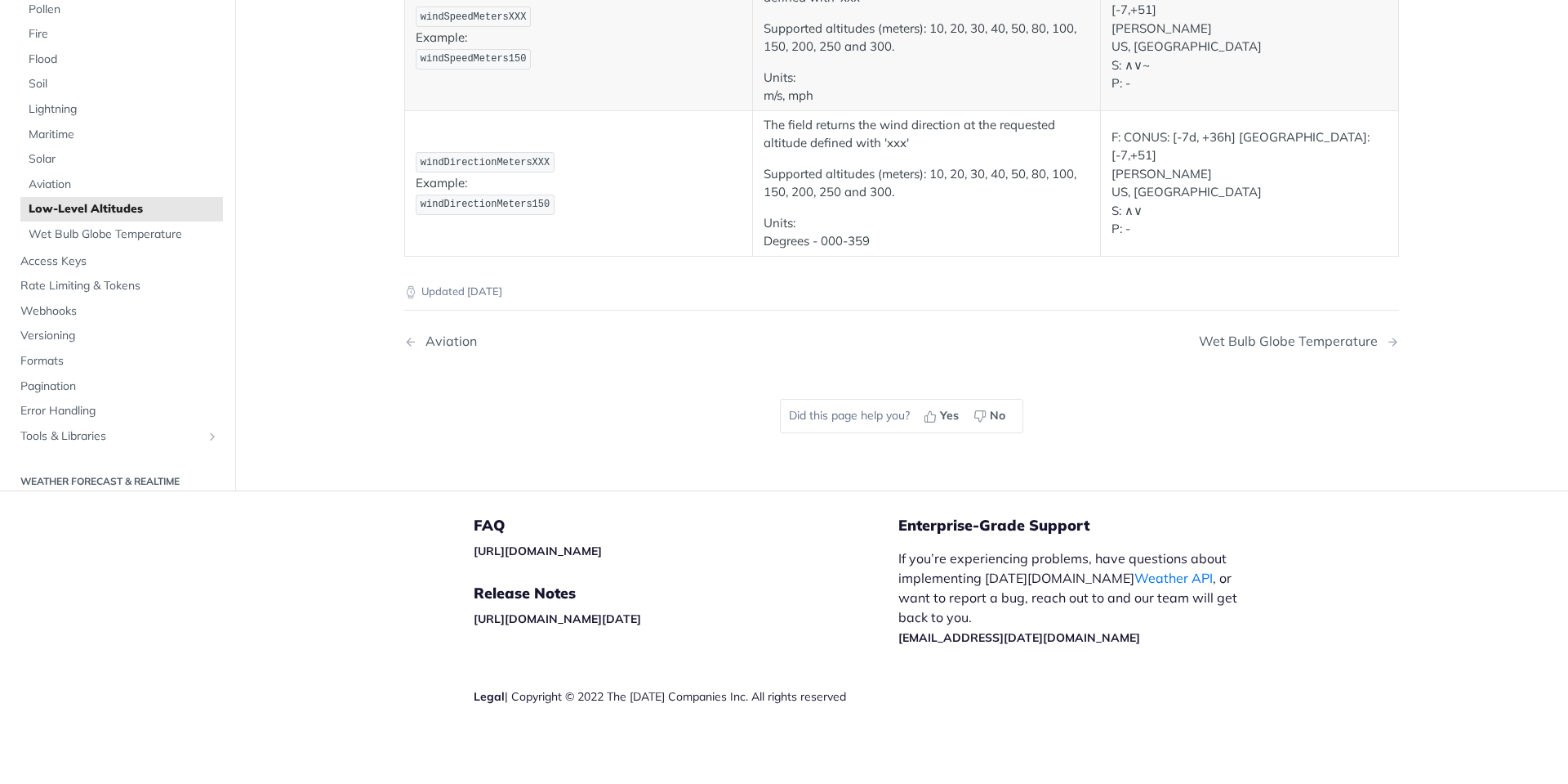
scroll to position [462, 0]
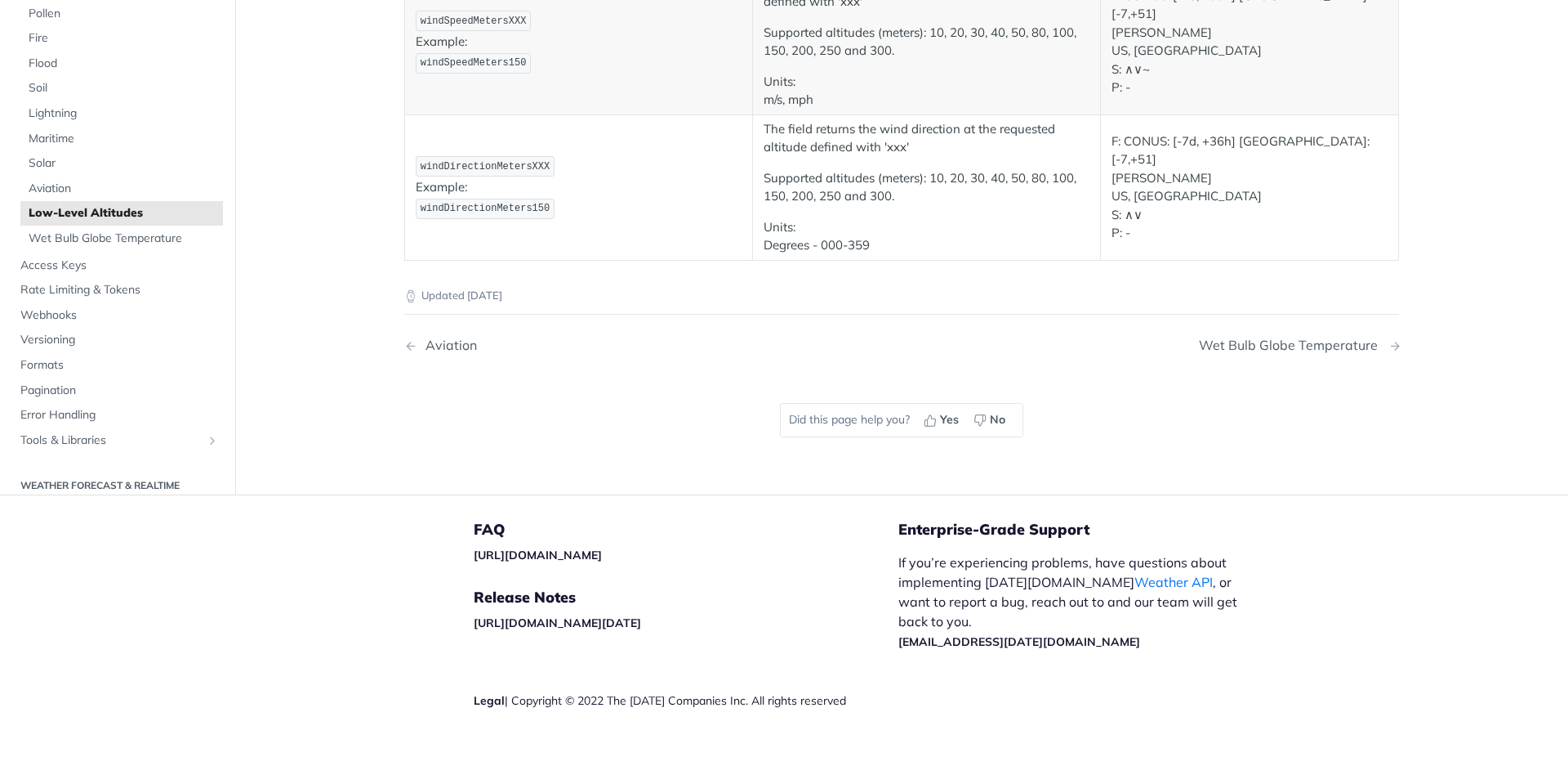
click at [1286, 349] on div "Wet Bulb Globe Temperature" at bounding box center [1293, 345] width 187 height 16
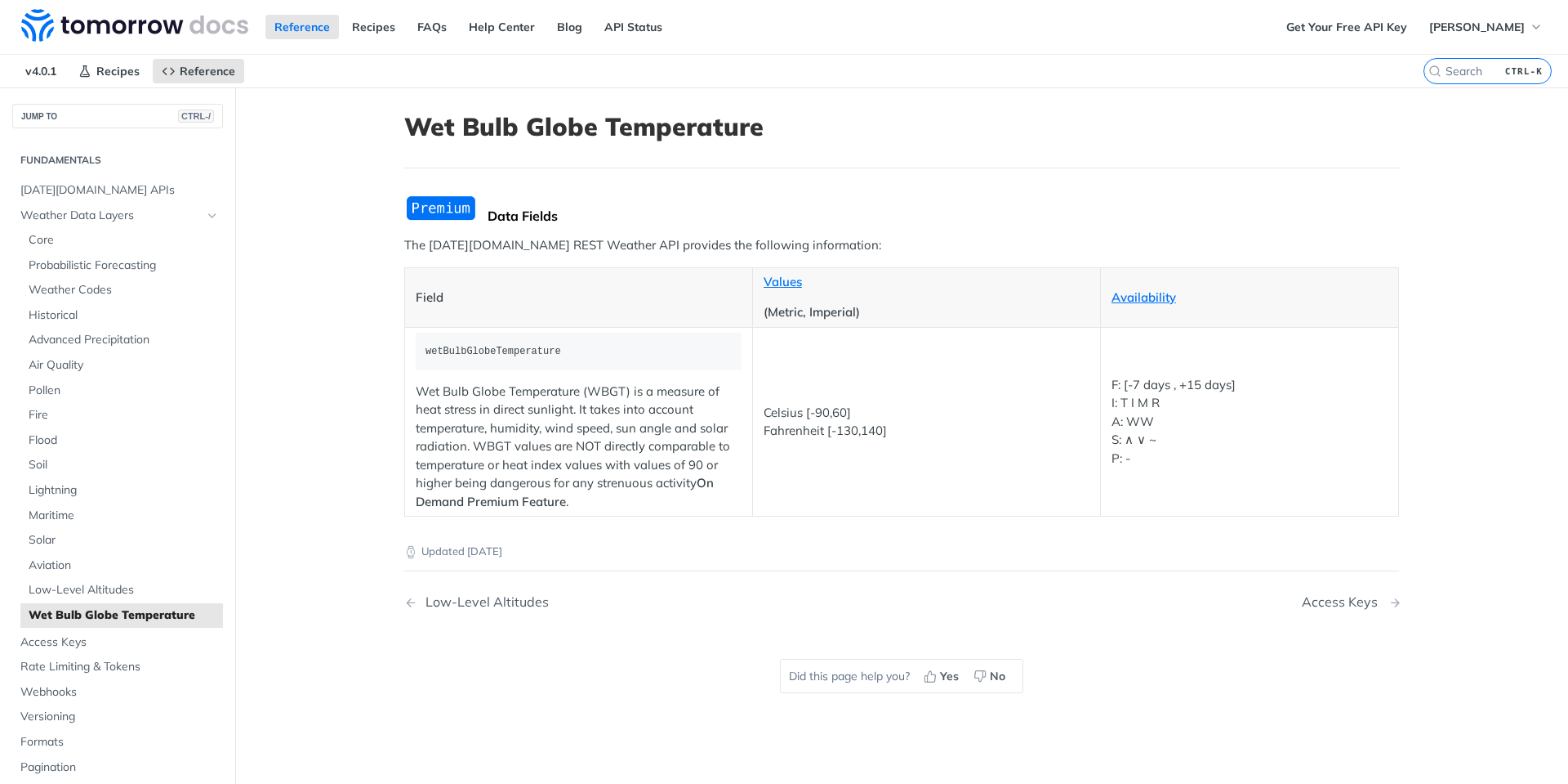
click at [1329, 601] on div "Access Keys" at bounding box center [1344, 602] width 84 height 16
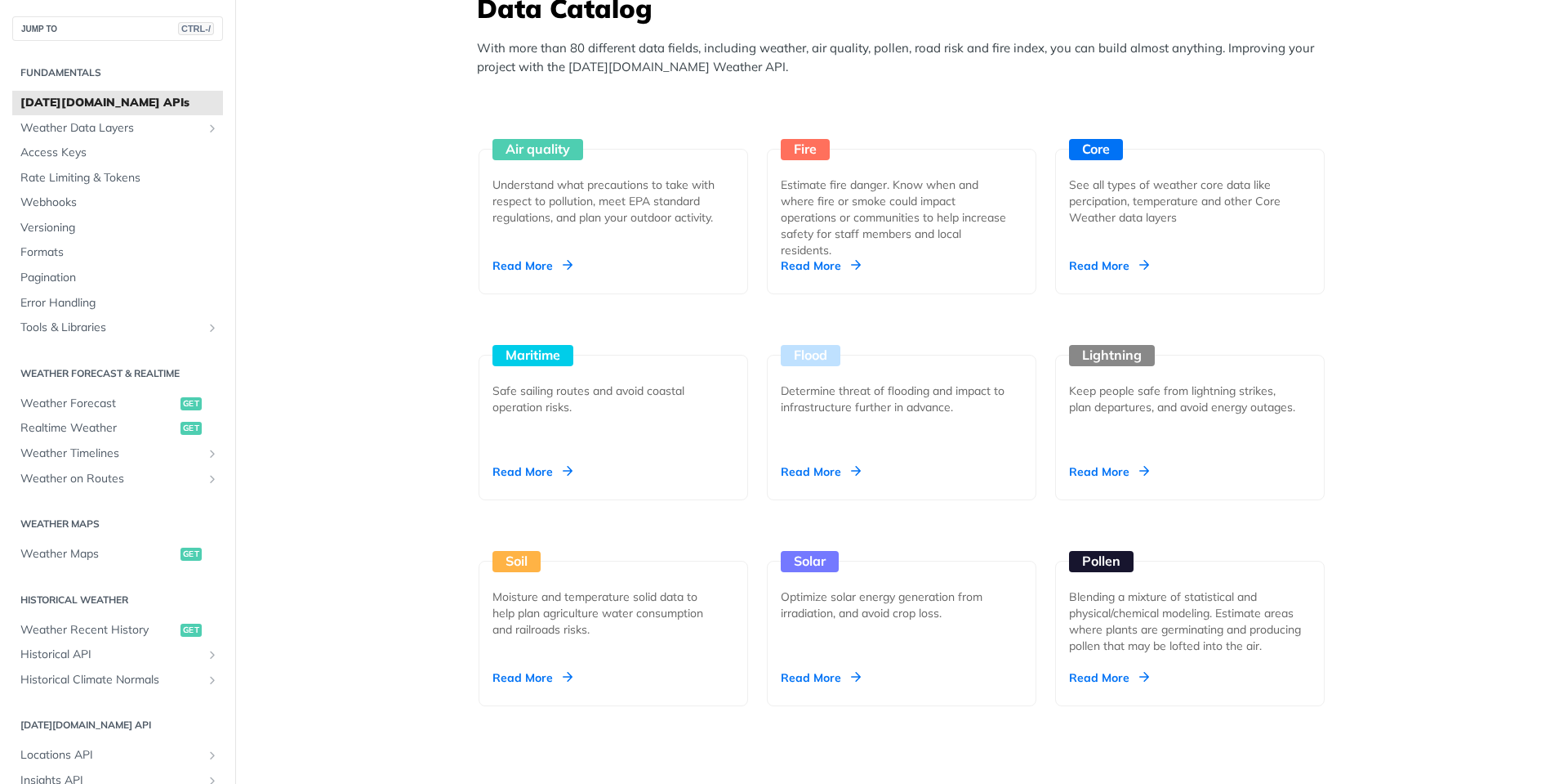
scroll to position [1403, 0]
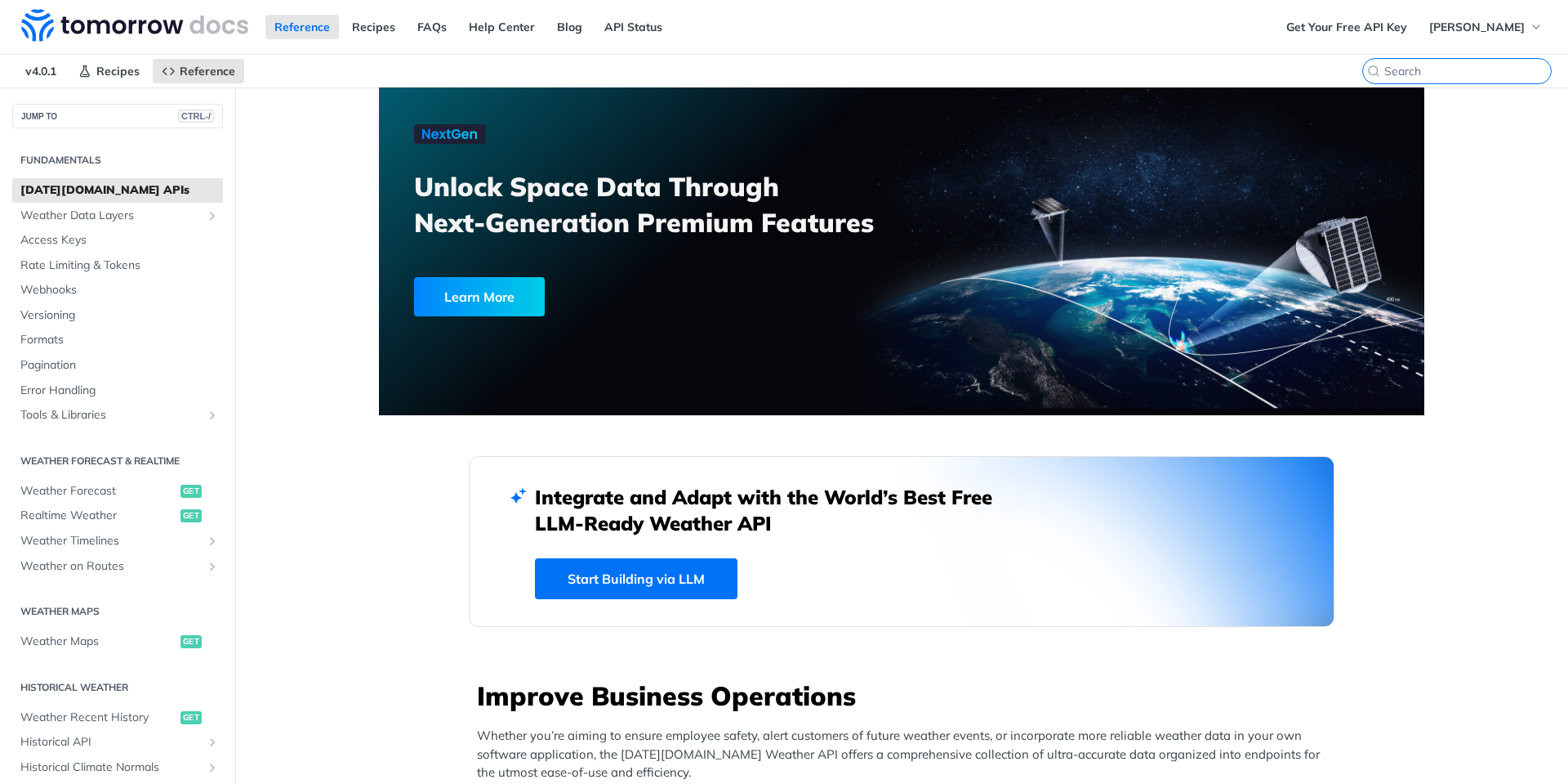
click at [1453, 75] on input "search" at bounding box center [1467, 71] width 166 height 15
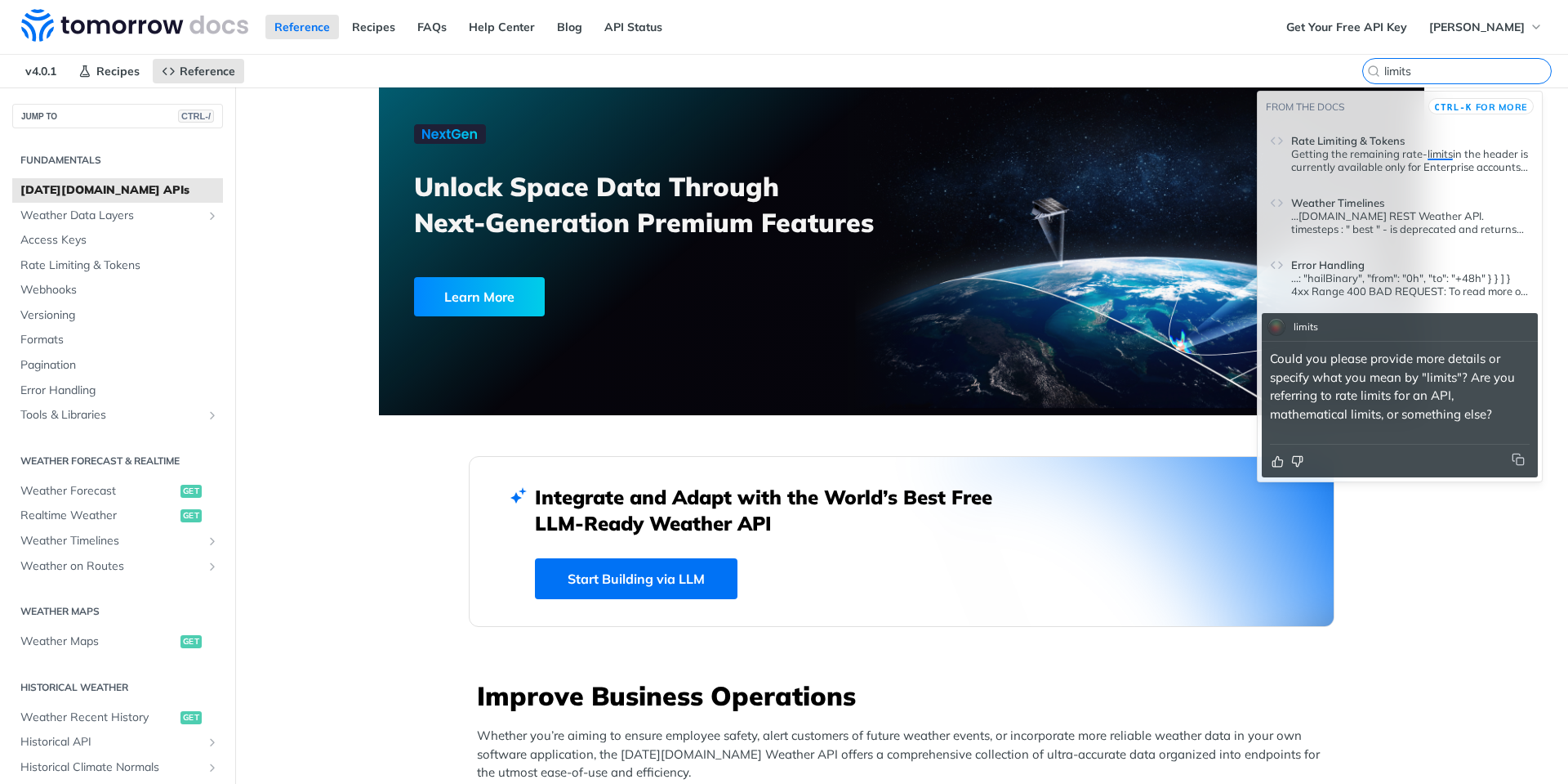
type input "limits"
click at [1359, 149] on p "Getting the remaining rate- limits in the header is currently available only fo…" at bounding box center [1410, 160] width 238 height 26
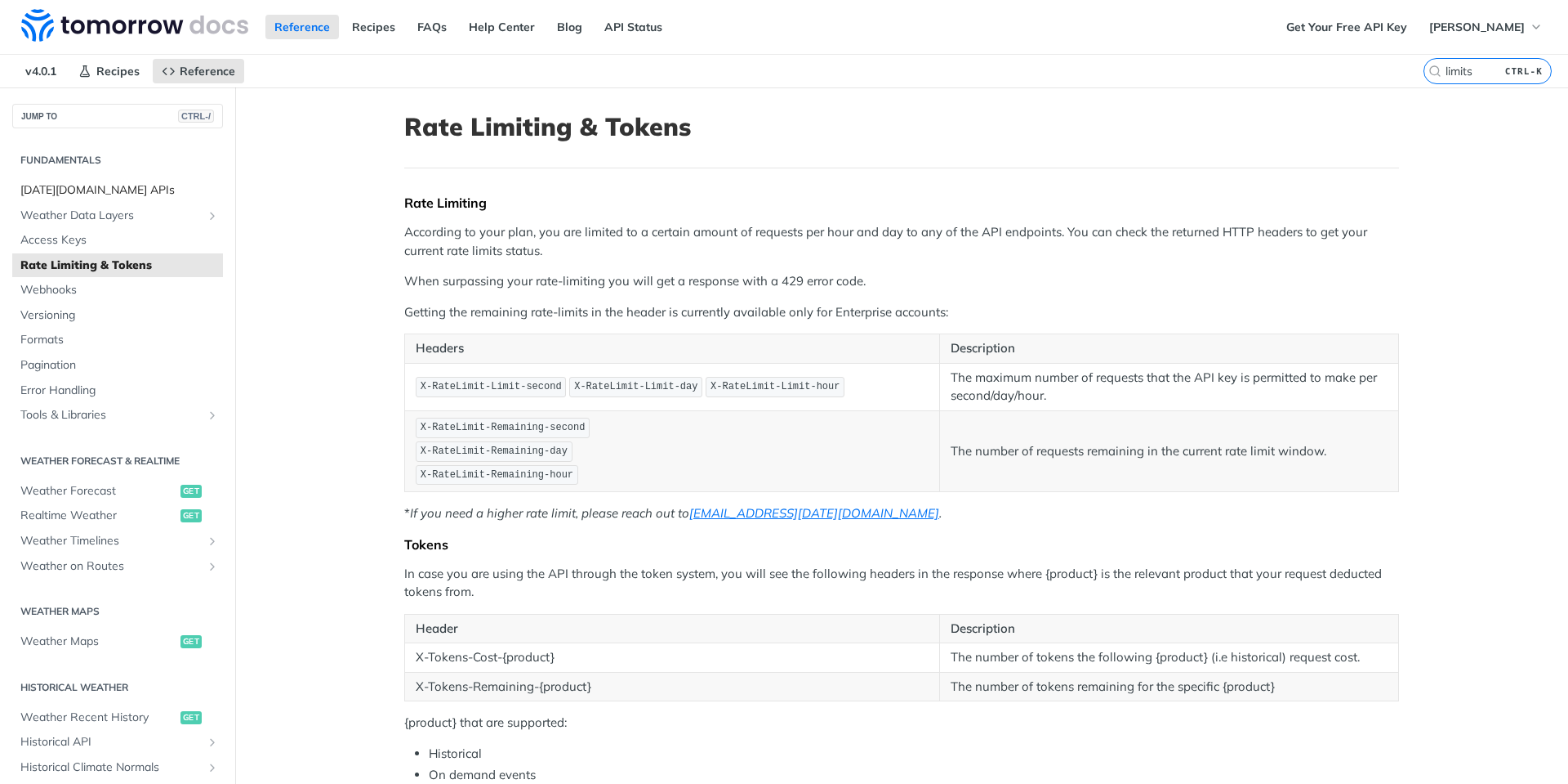
click at [119, 184] on span "[DATE][DOMAIN_NAME] APIs" at bounding box center [120, 190] width 199 height 16
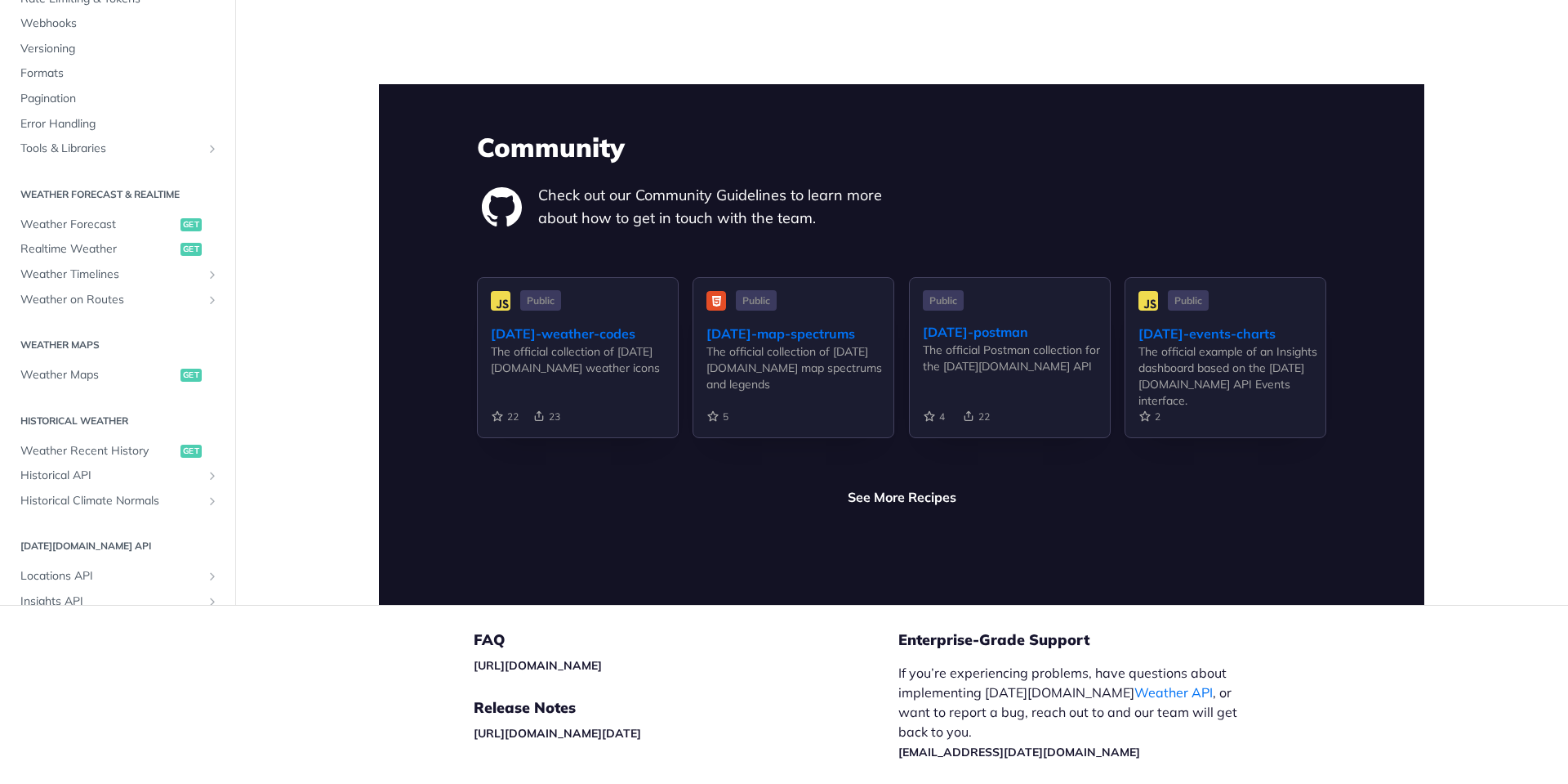
scroll to position [3836, 0]
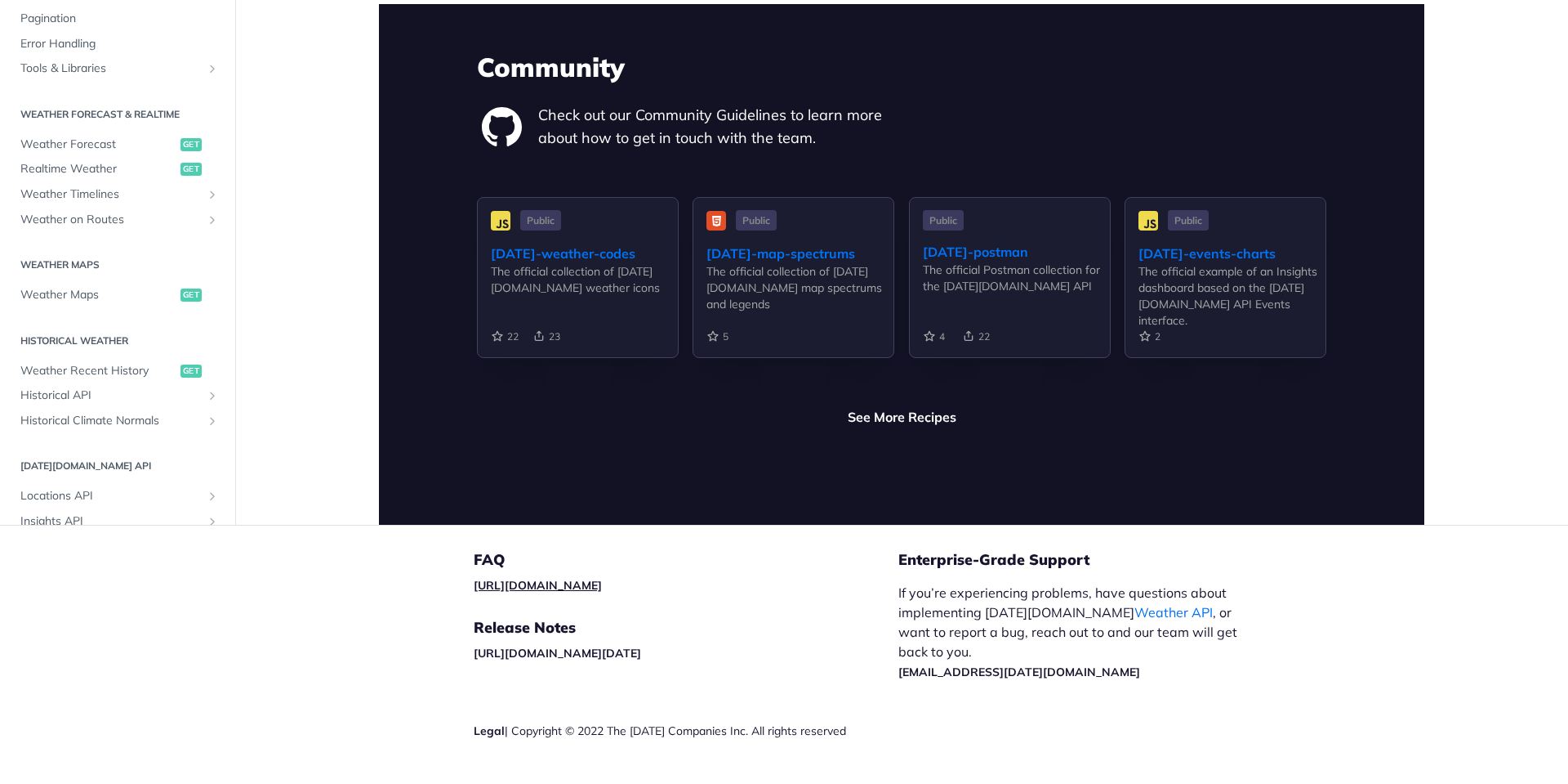
click at [602, 577] on link "[URL][DOMAIN_NAME]" at bounding box center [537, 585] width 128 height 15
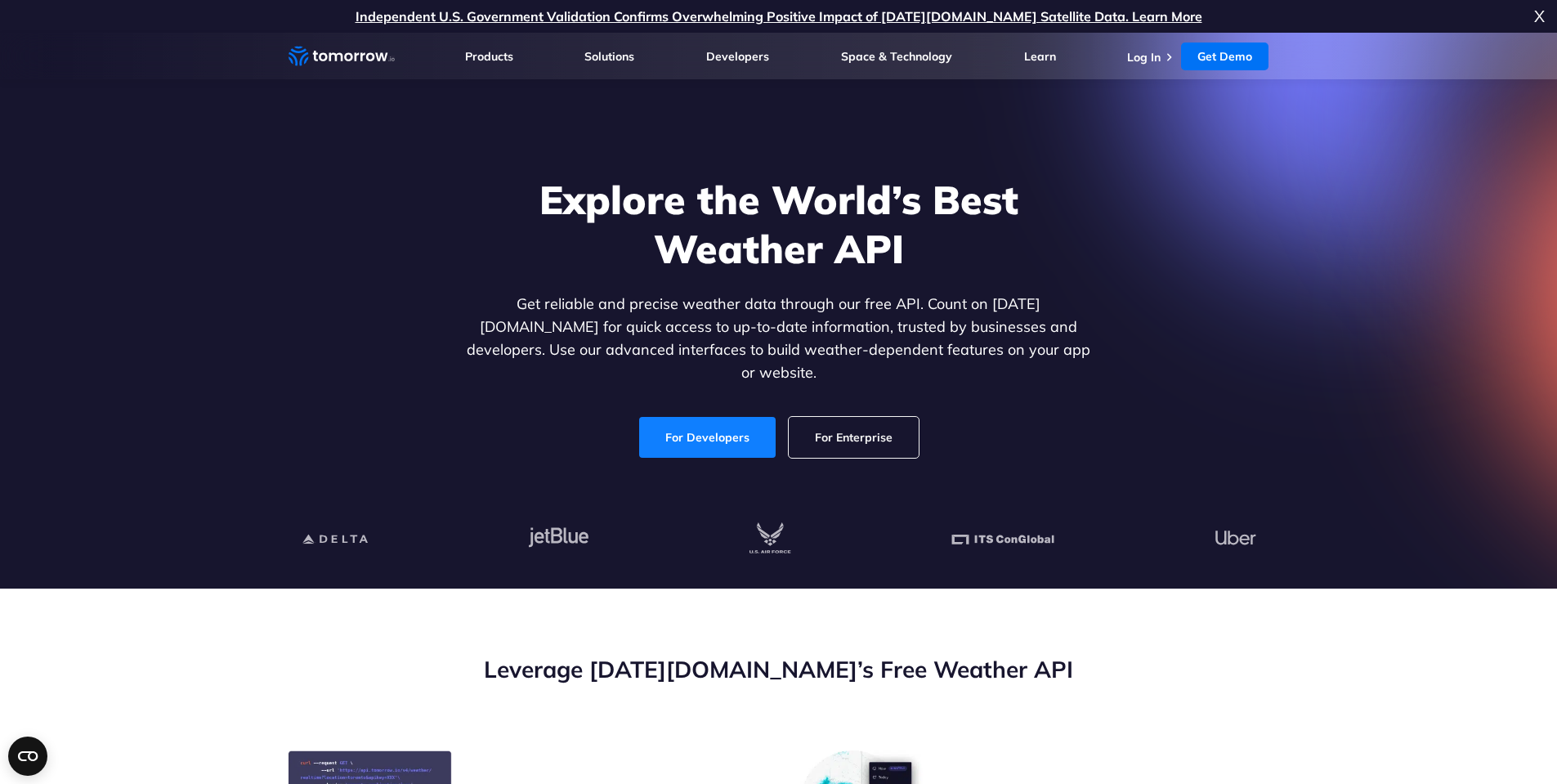
click at [746, 429] on link "For Developers" at bounding box center [707, 437] width 136 height 41
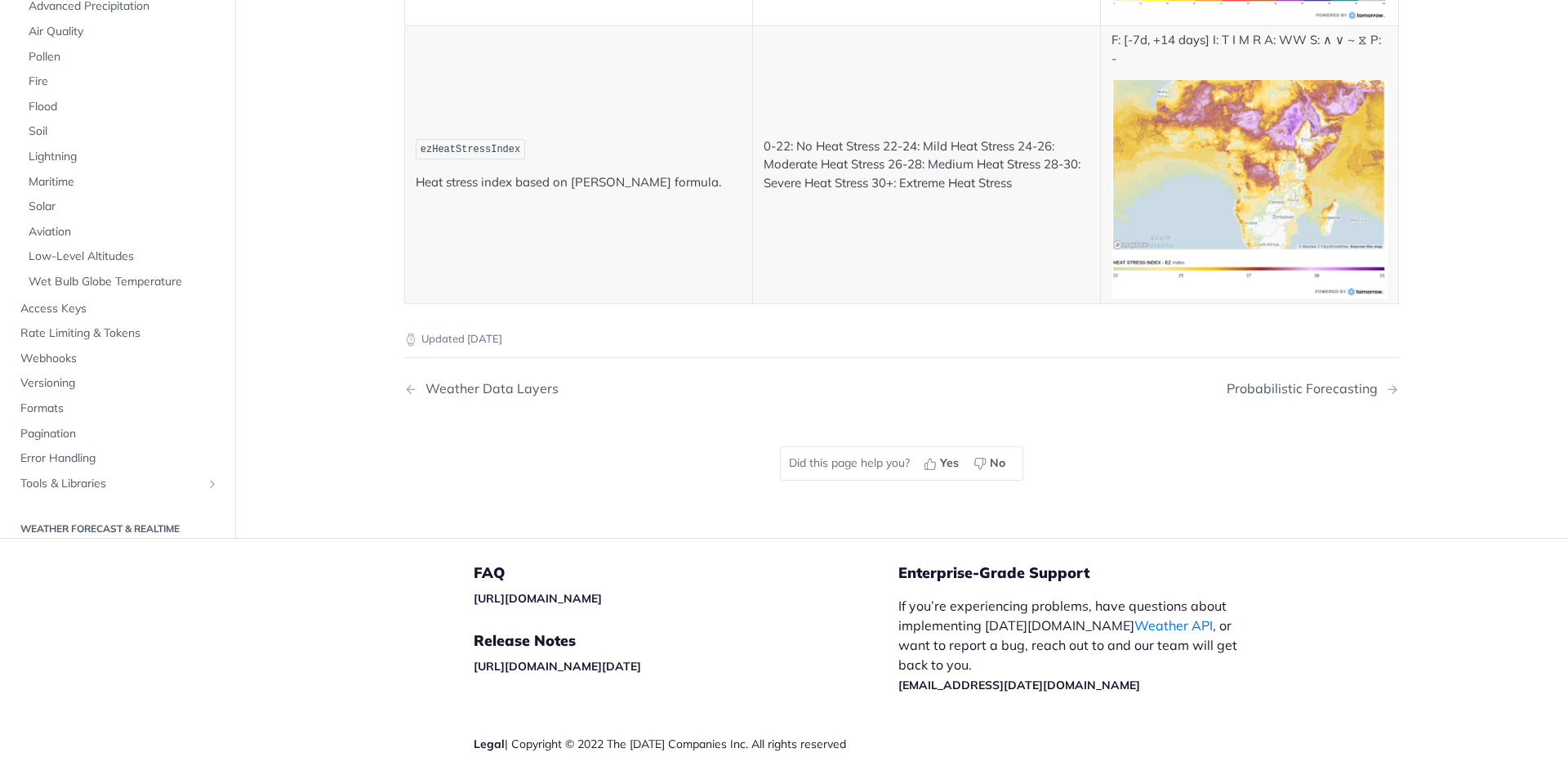
scroll to position [8867, 0]
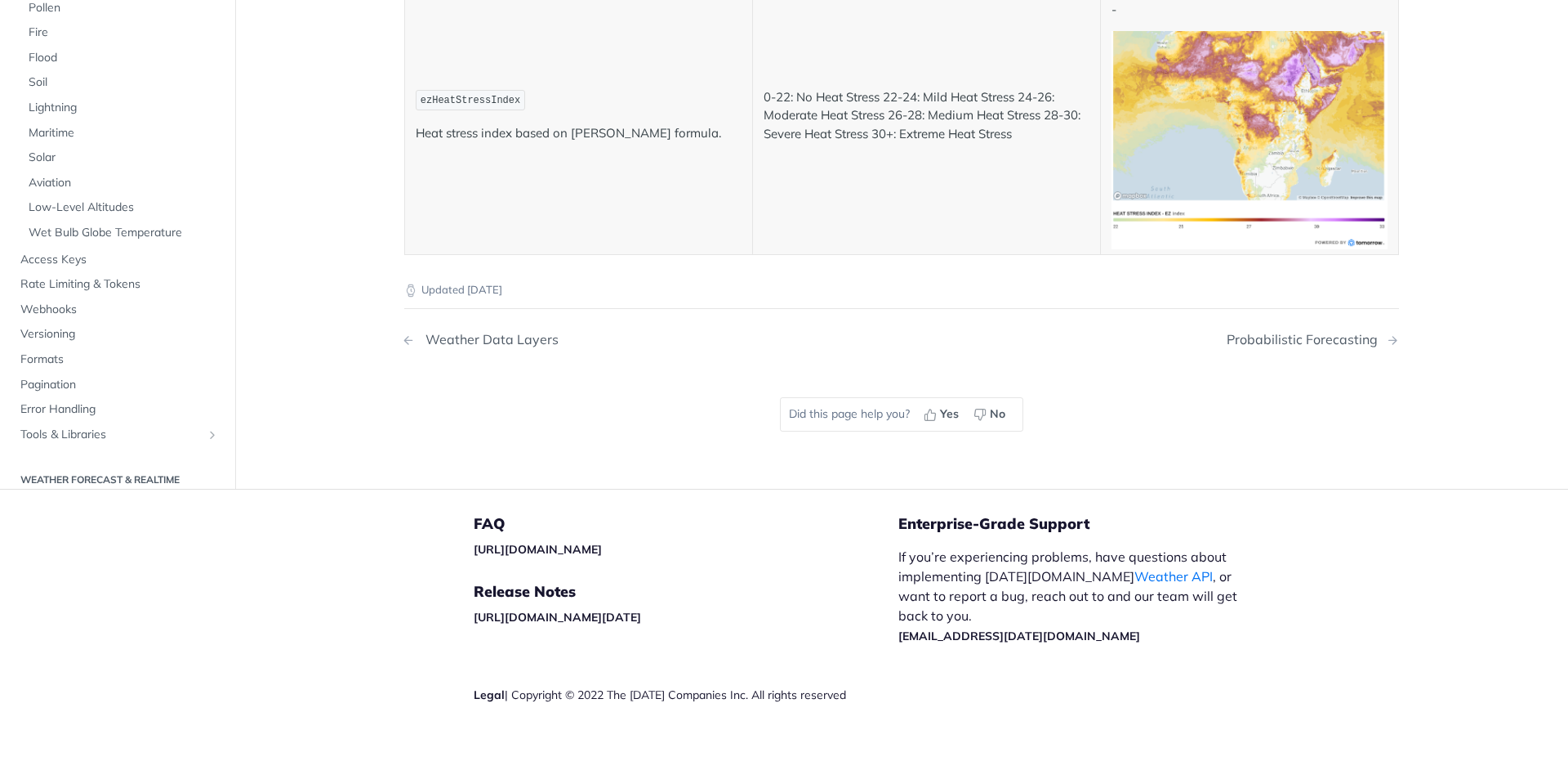
click at [466, 342] on div "Weather Data Layers" at bounding box center [487, 339] width 141 height 16
